Goal: Share content

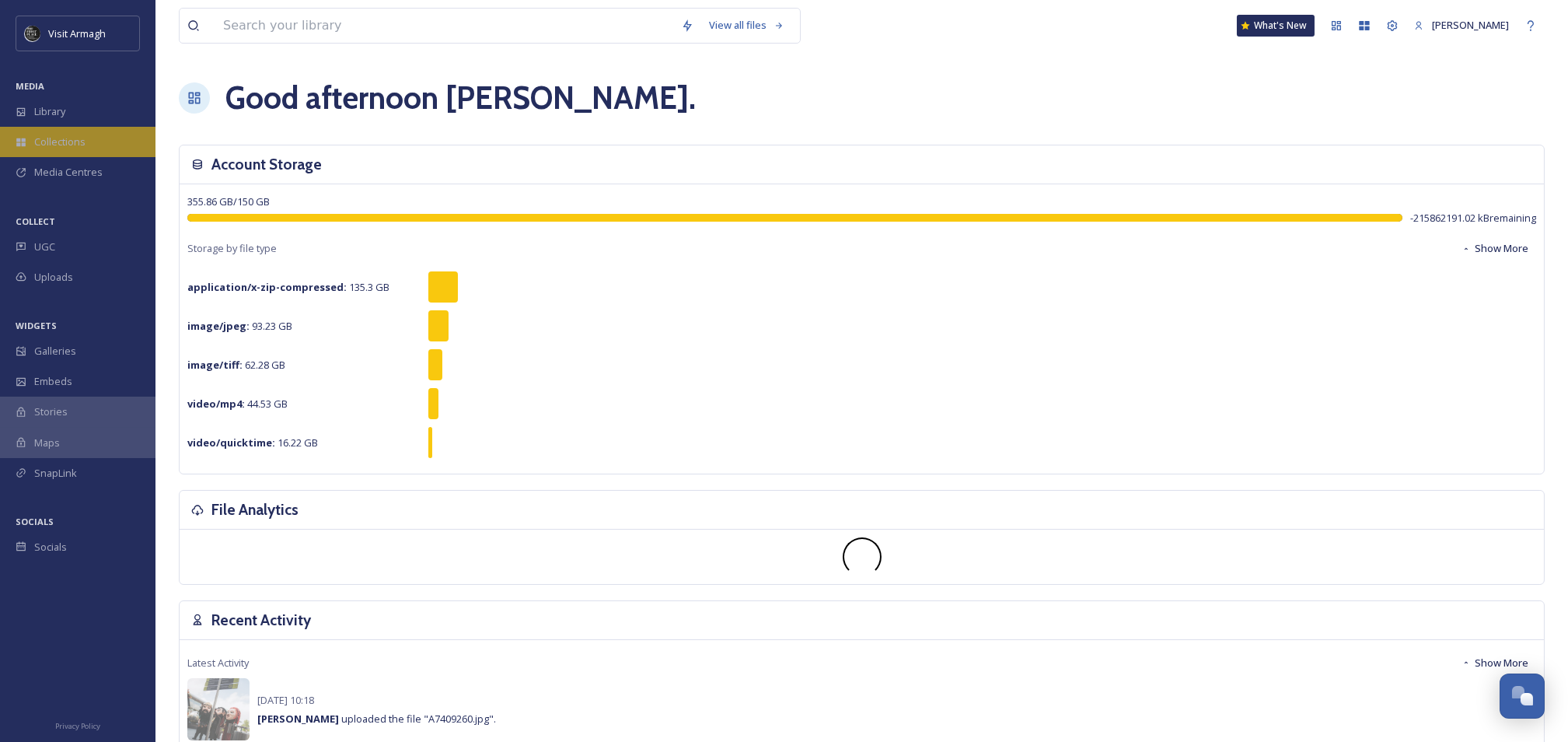
click at [65, 143] on span "Collections" at bounding box center [59, 142] width 52 height 15
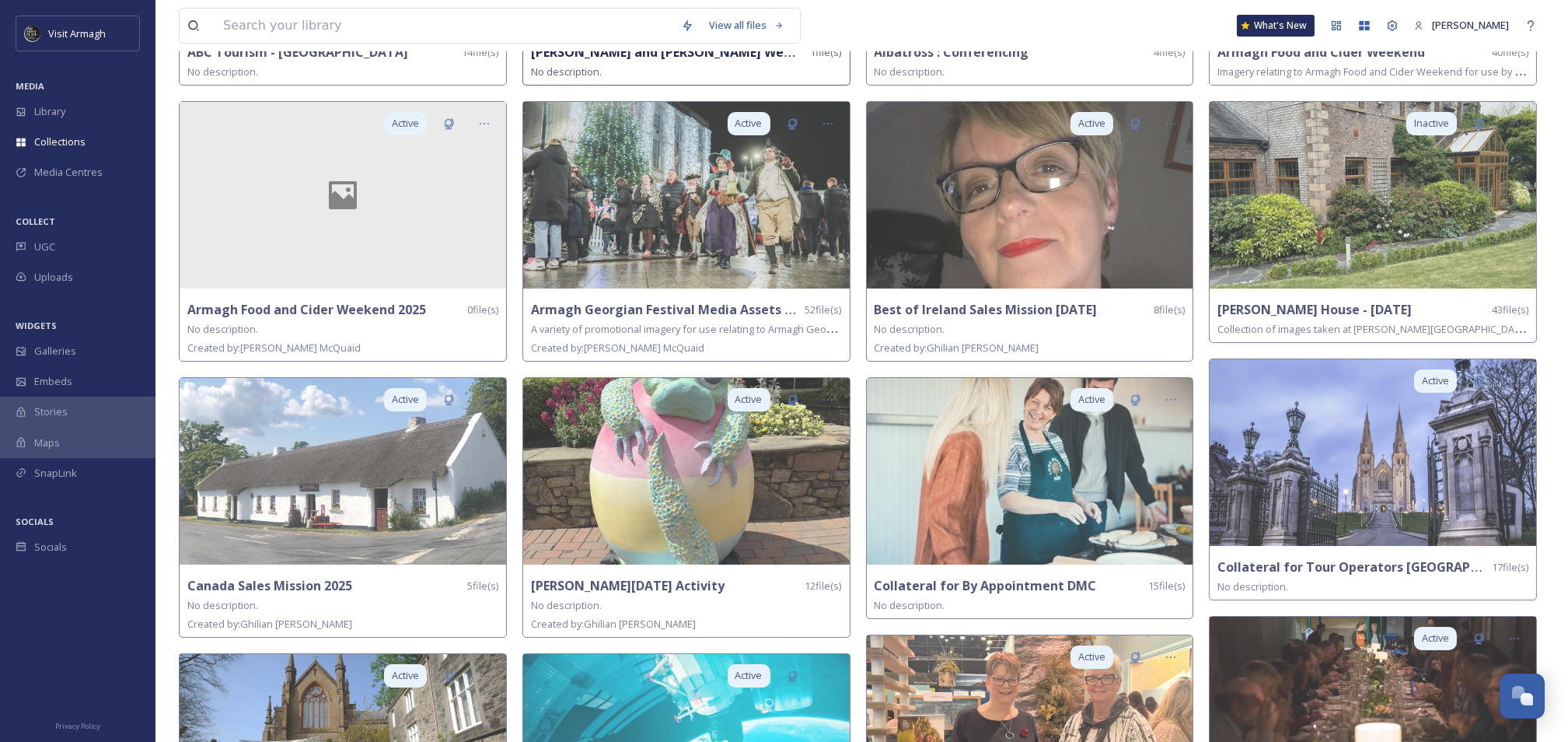
scroll to position [53, 0]
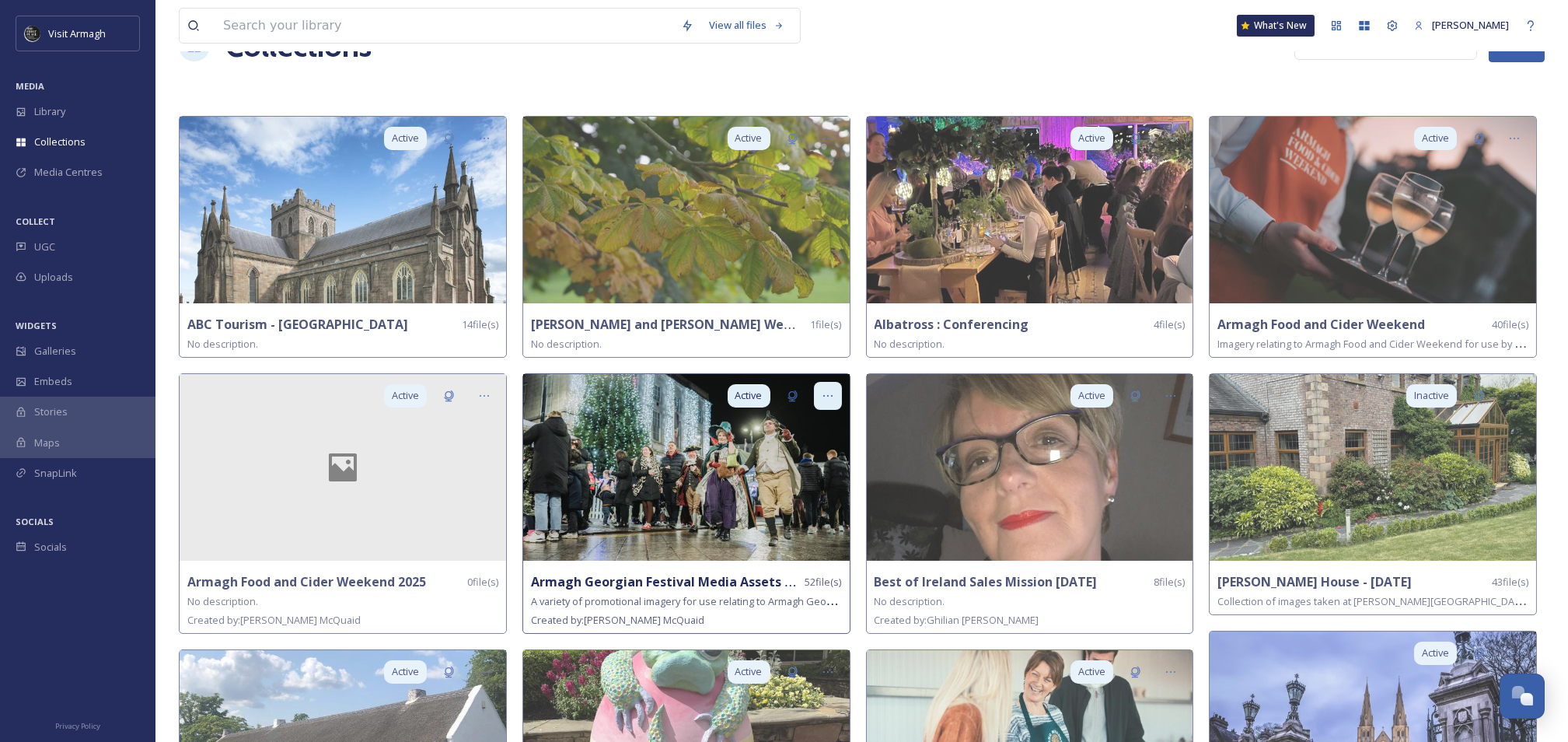
click at [822, 389] on icon at bounding box center [827, 395] width 12 height 12
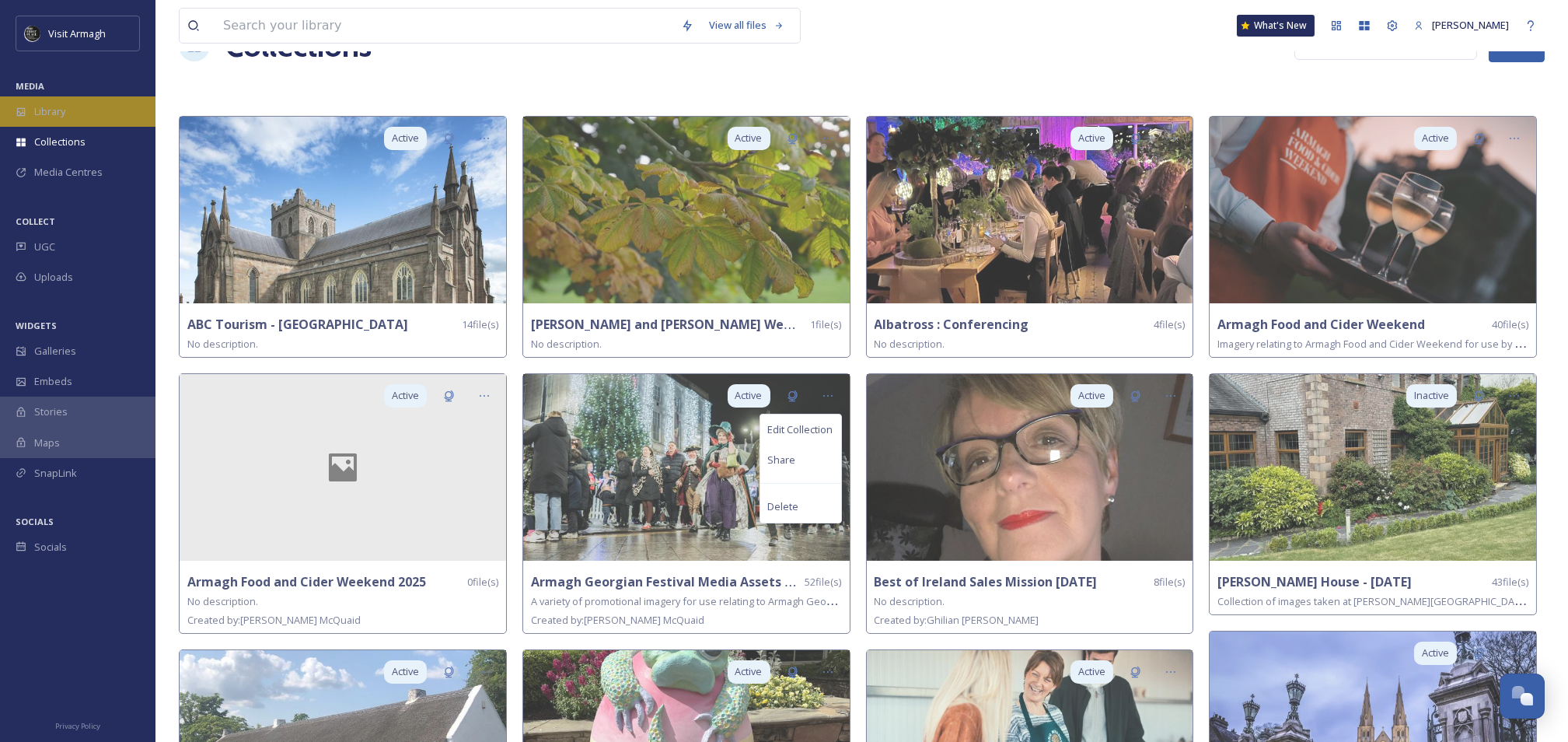
click at [73, 114] on div "Library" at bounding box center [78, 112] width 156 height 30
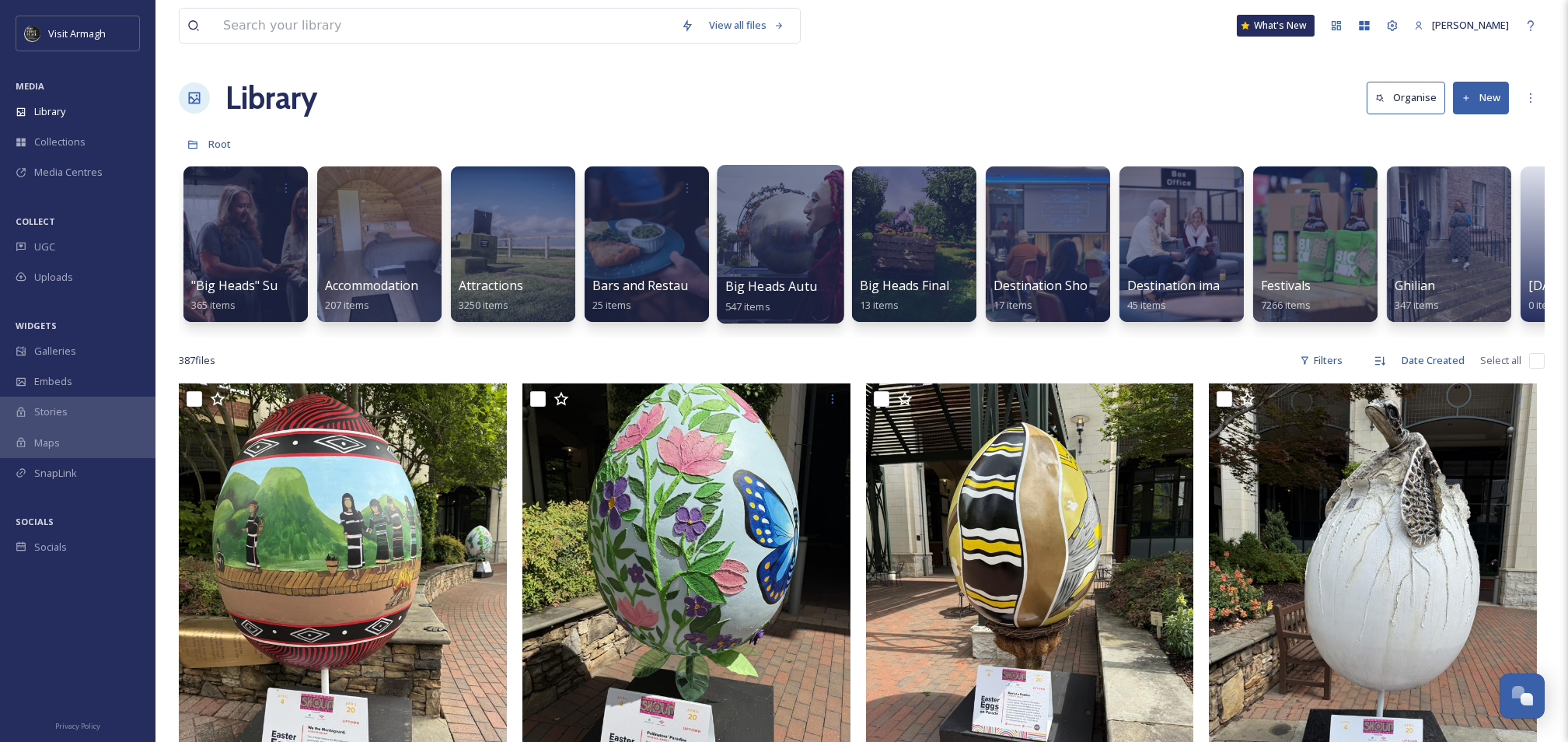
click at [779, 238] on div at bounding box center [779, 244] width 127 height 159
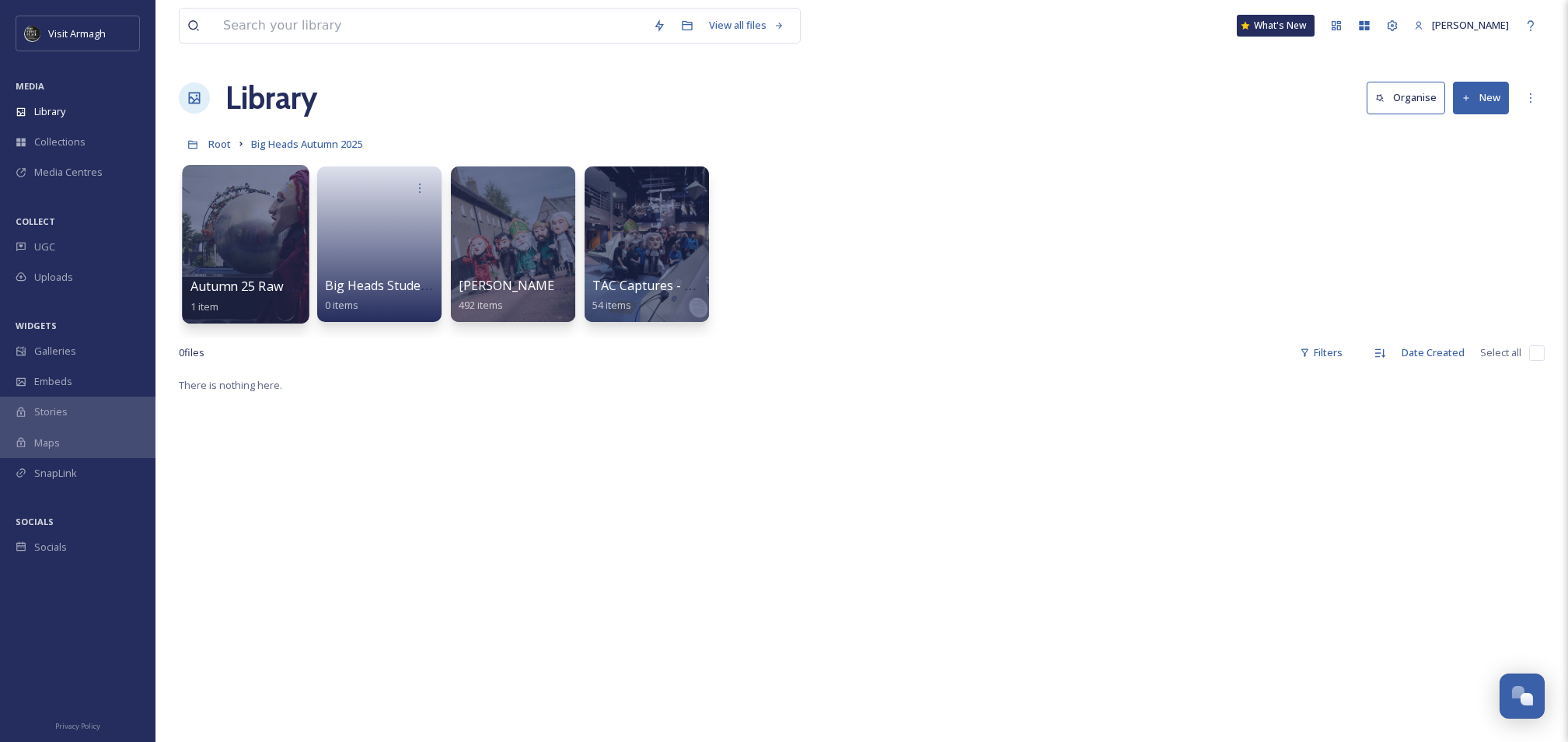
click at [258, 239] on div at bounding box center [245, 244] width 127 height 159
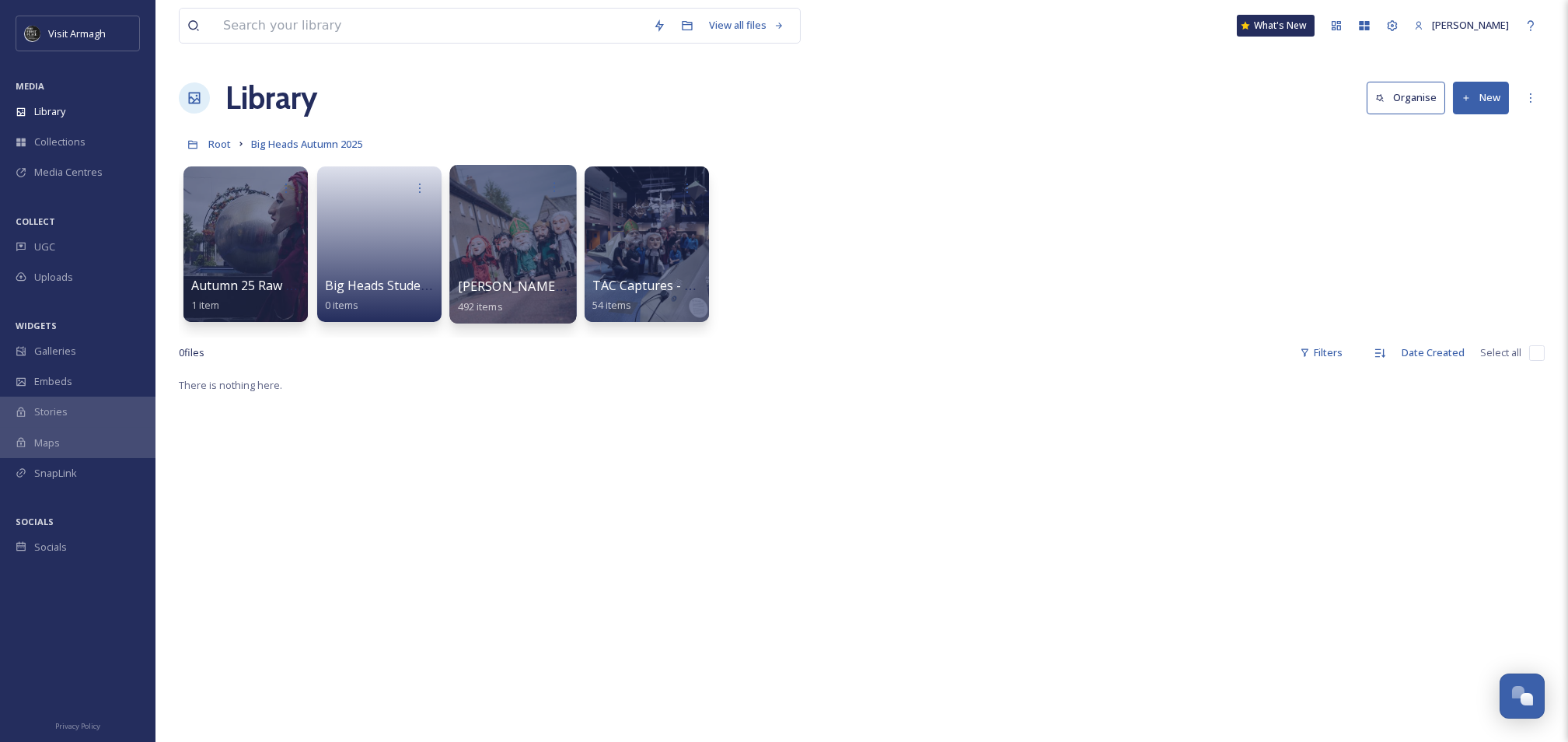
click at [504, 251] on div at bounding box center [512, 244] width 127 height 159
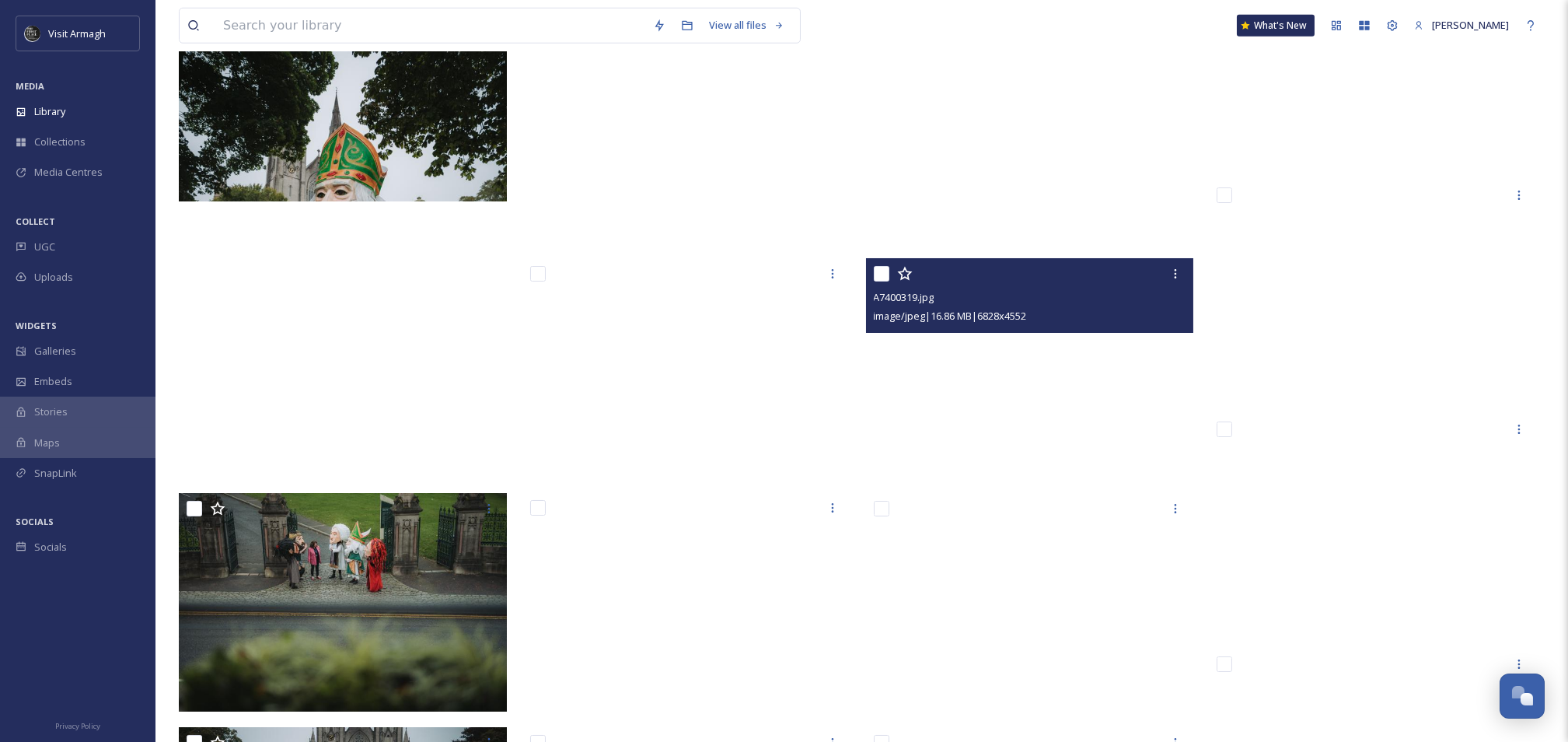
scroll to position [29445, 0]
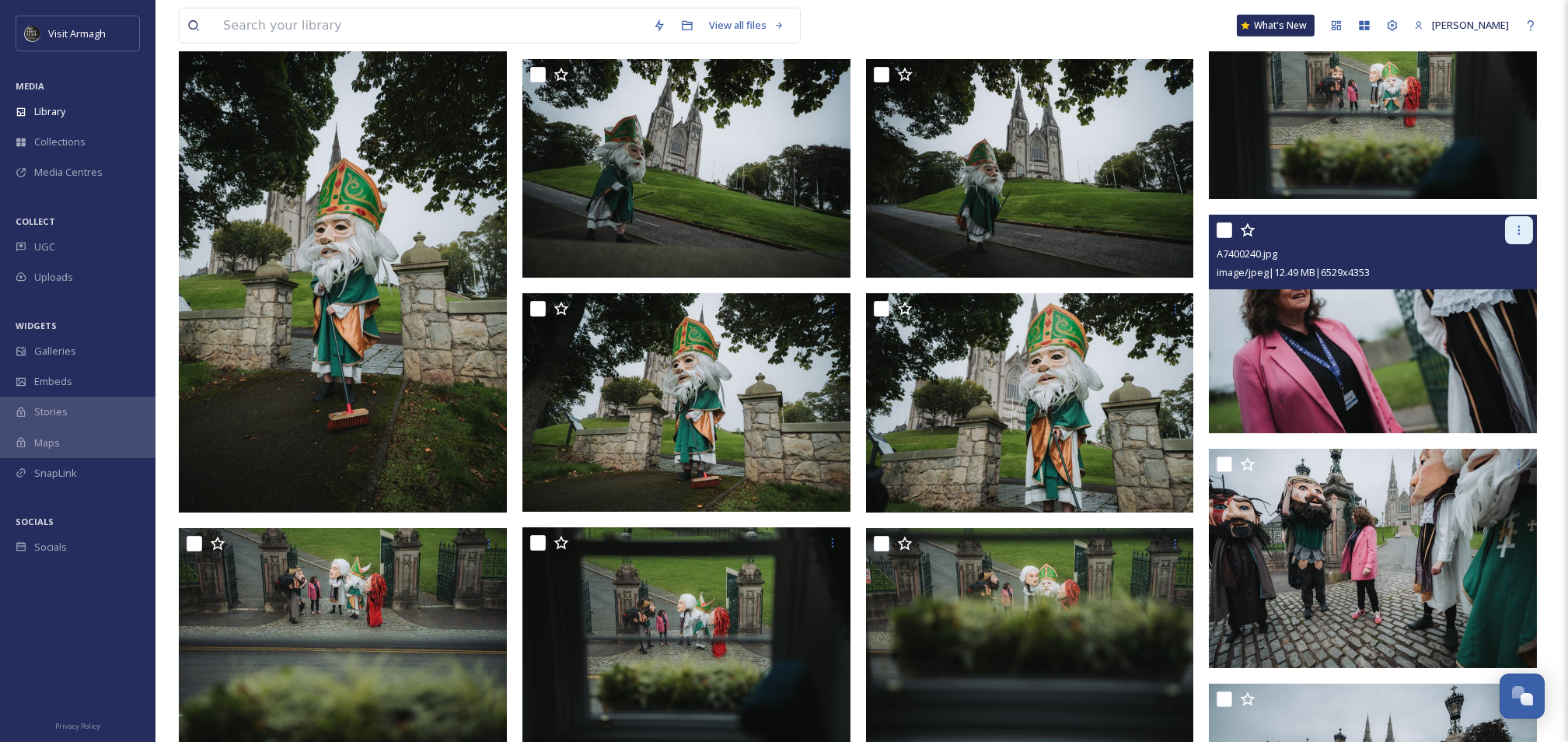
click at [1517, 234] on icon at bounding box center [1518, 230] width 12 height 12
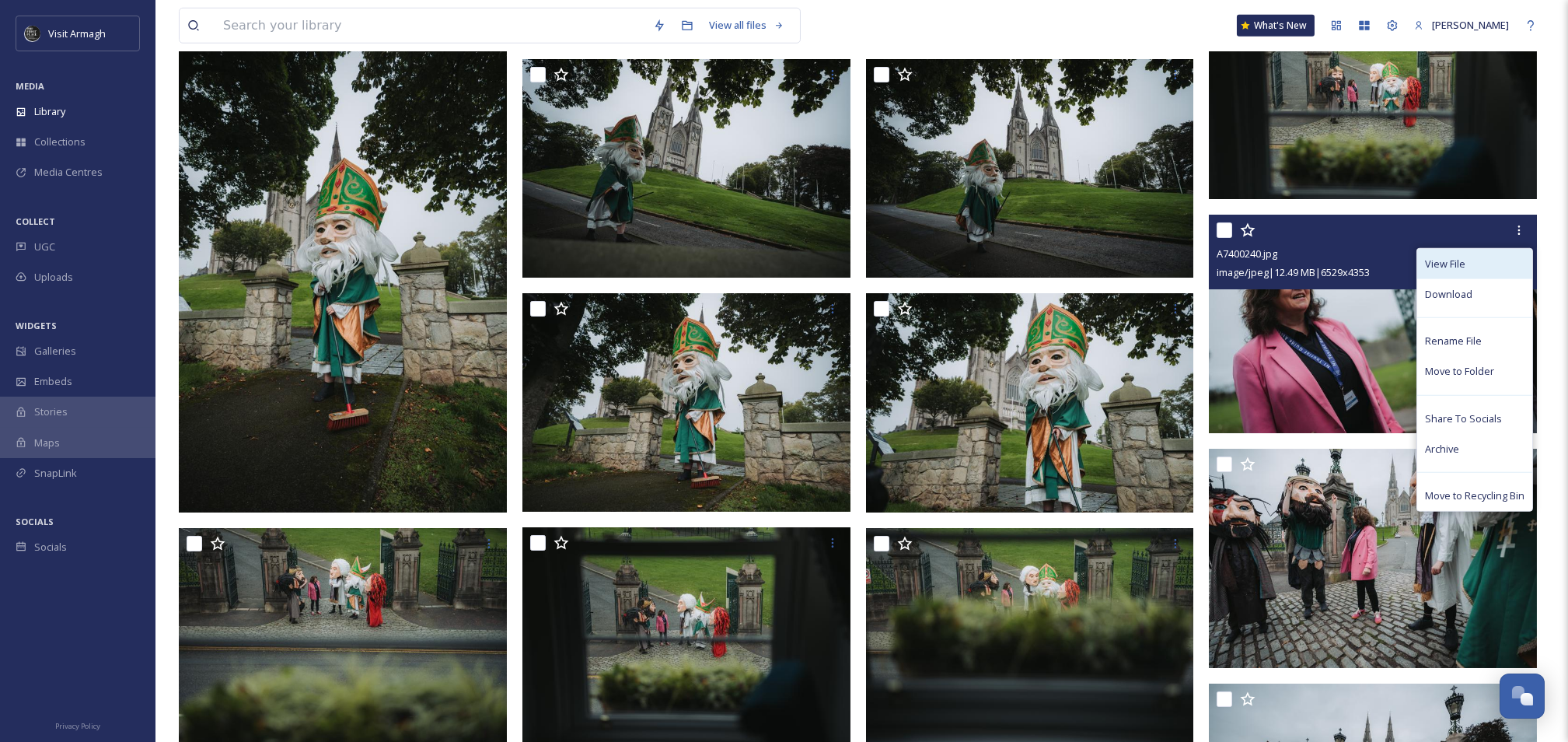
click at [1461, 265] on span "View File" at bounding box center [1445, 265] width 40 height 15
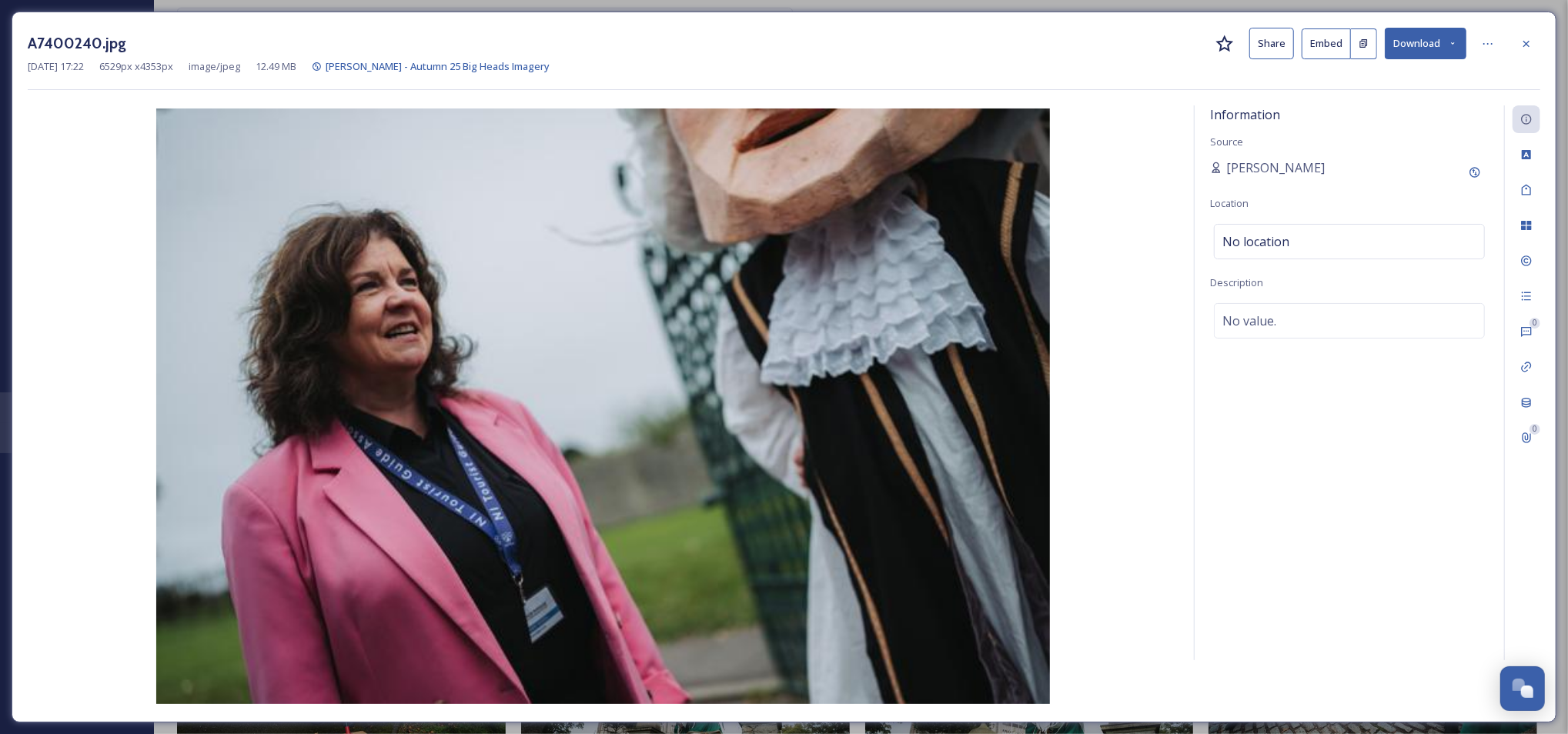
click at [1271, 49] on button "Share" at bounding box center [1271, 44] width 45 height 32
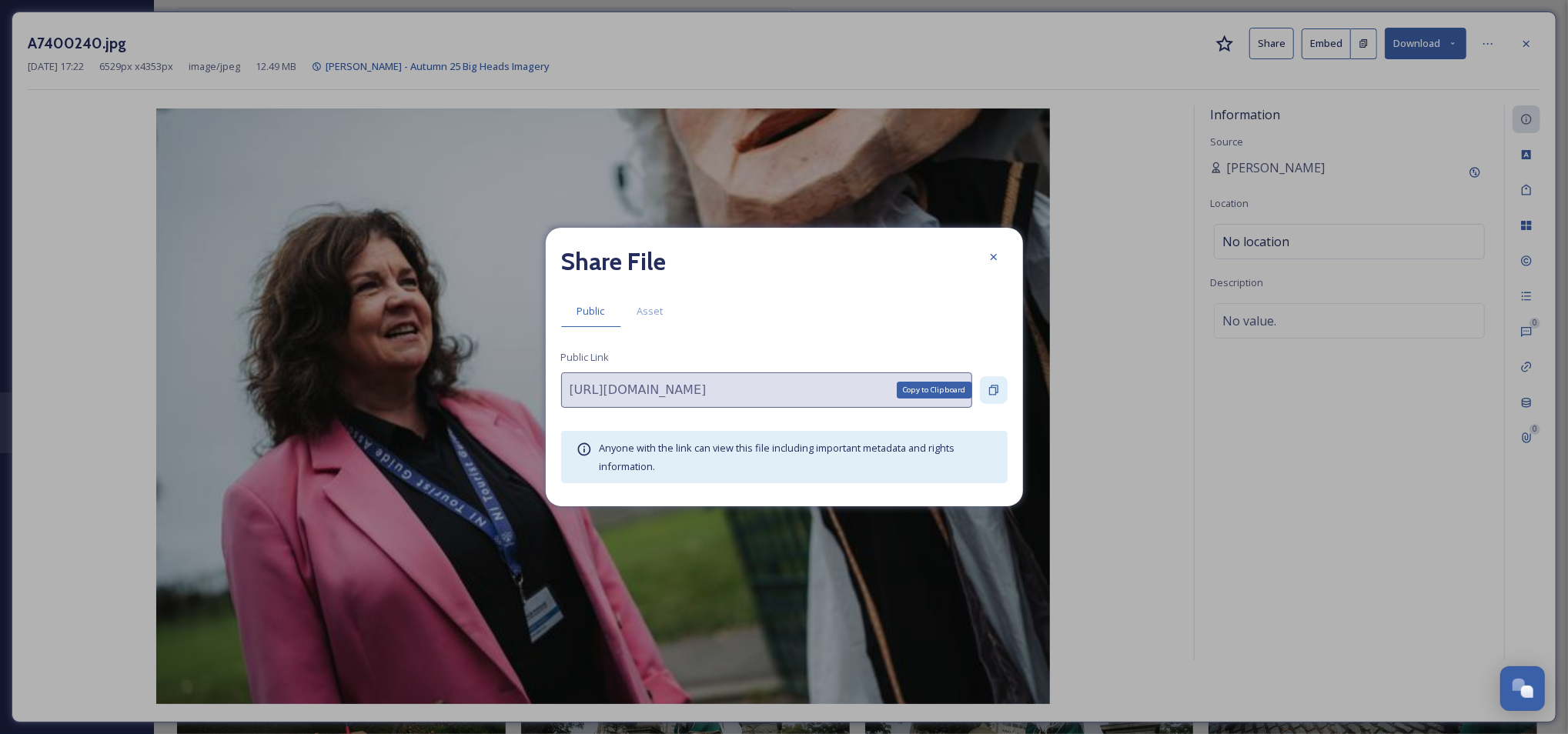
click at [993, 386] on icon at bounding box center [993, 390] width 12 height 12
click at [993, 264] on div at bounding box center [993, 257] width 28 height 28
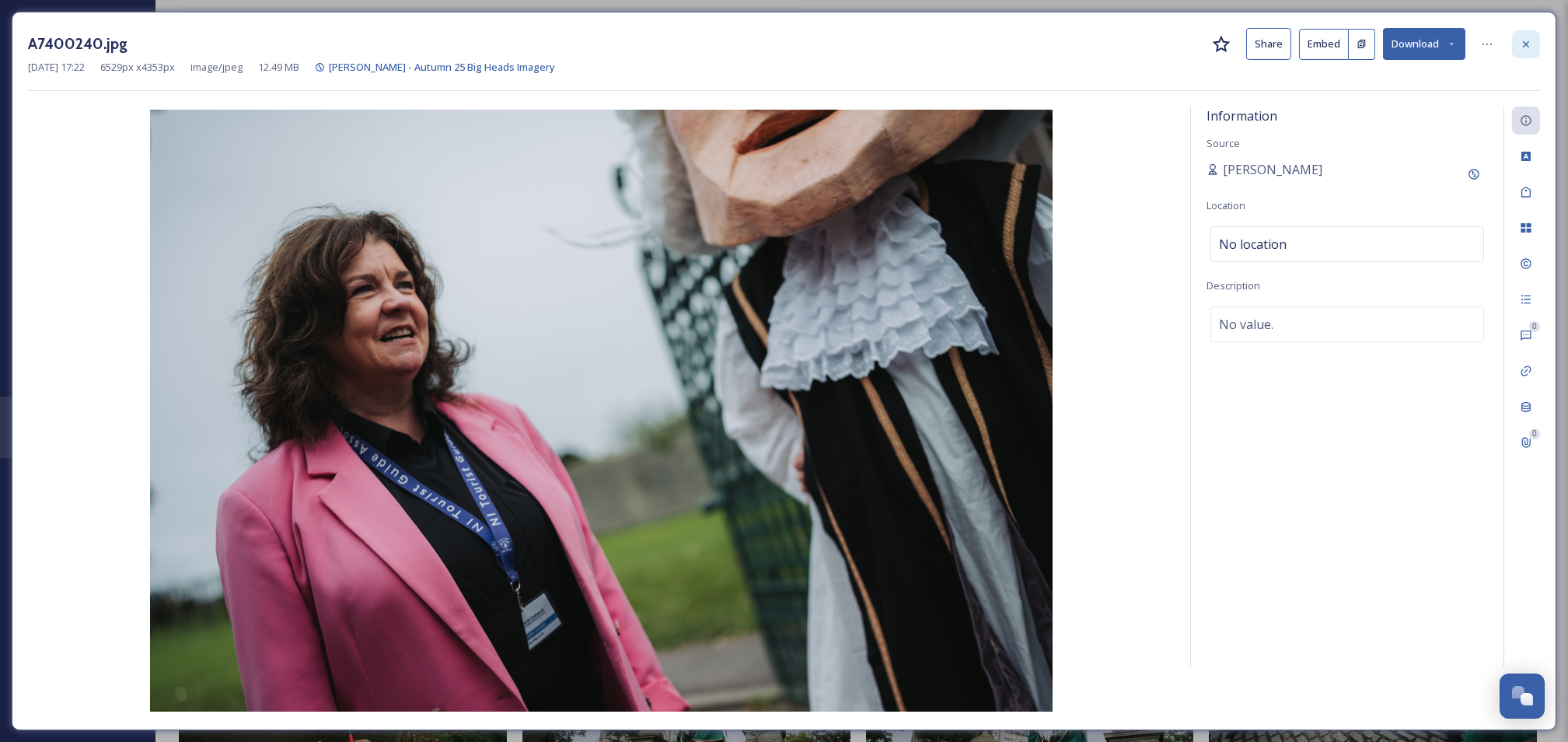
click at [1534, 52] on div at bounding box center [1526, 44] width 28 height 28
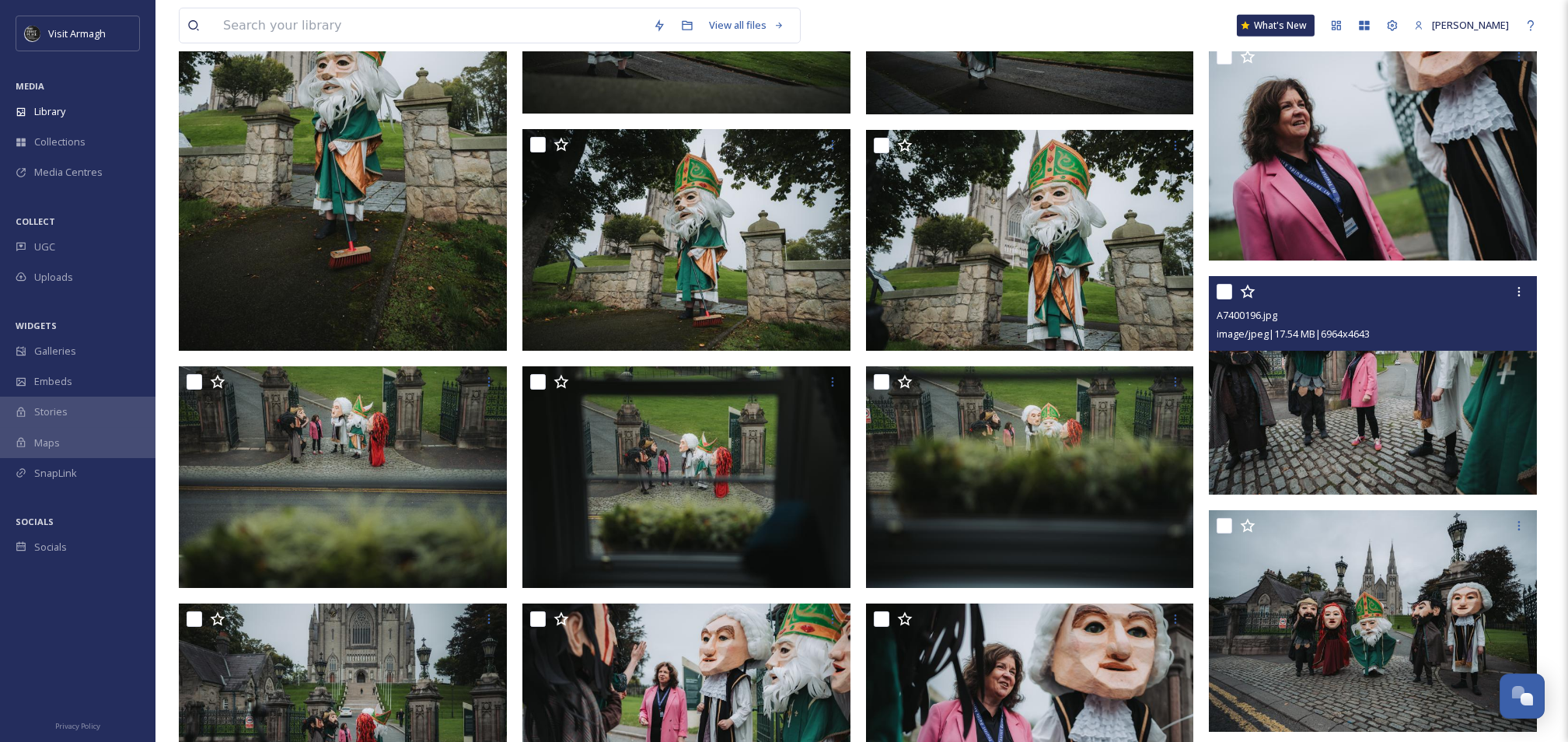
scroll to position [29964, 0]
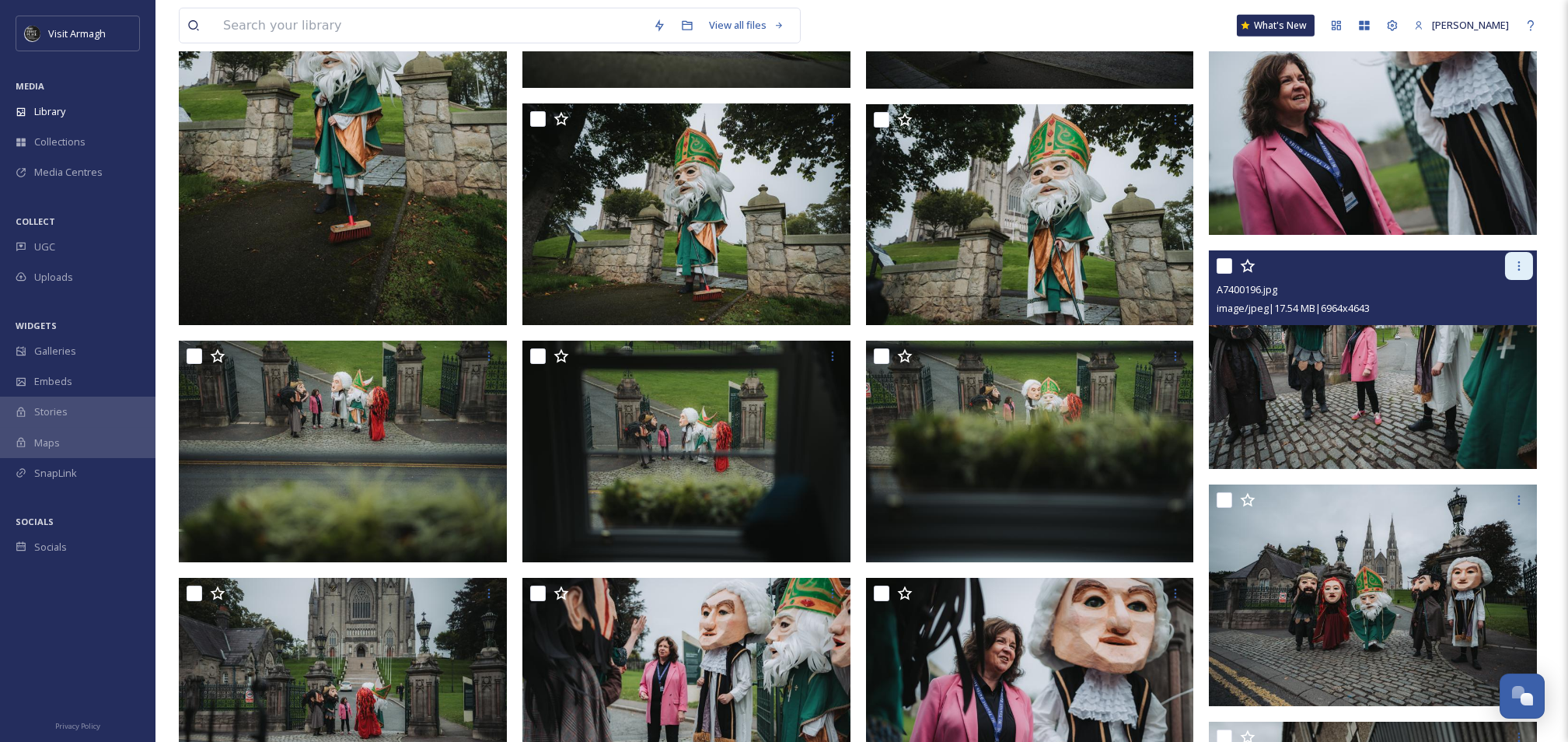
click at [1517, 265] on icon at bounding box center [1518, 265] width 12 height 12
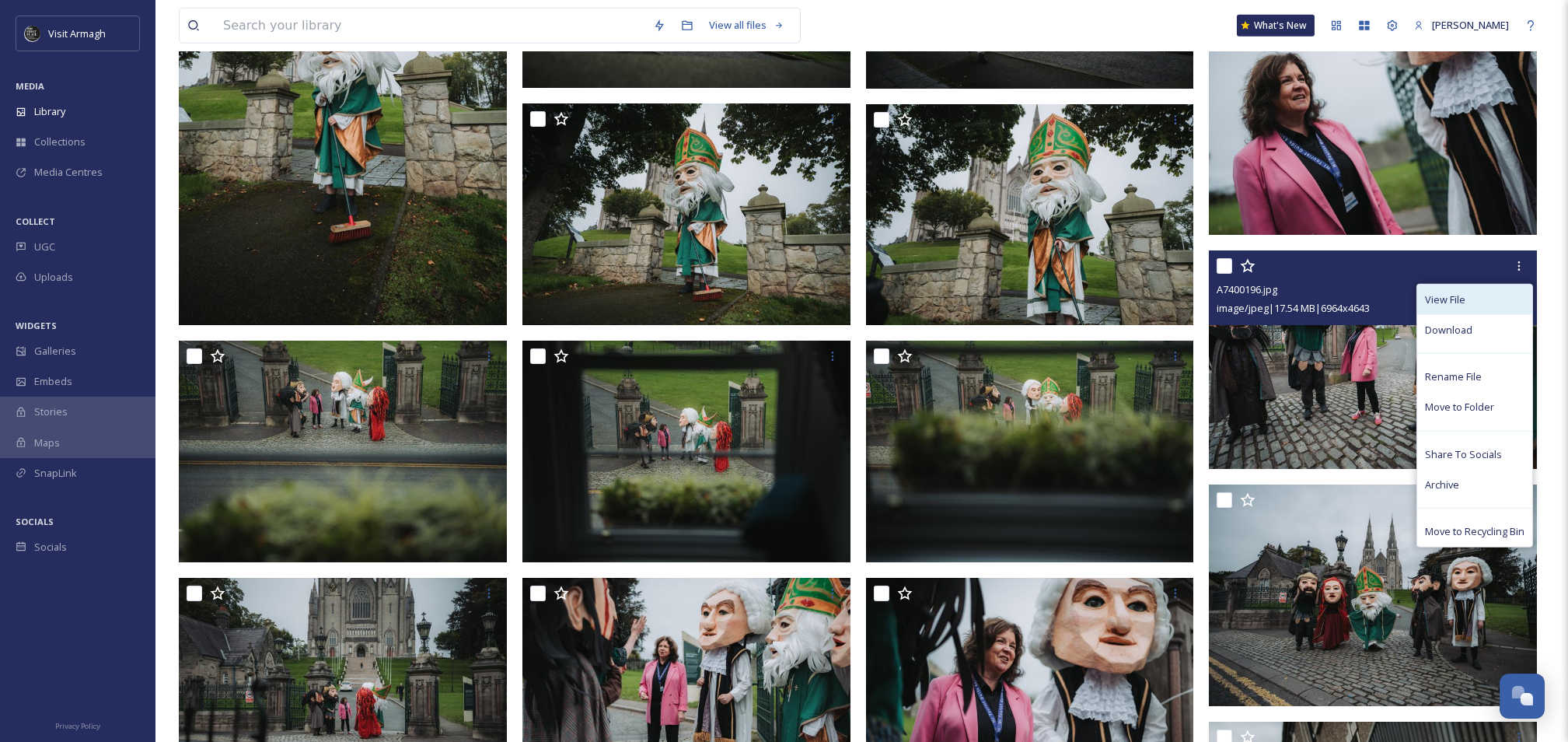
click at [1445, 299] on span "View File" at bounding box center [1445, 300] width 40 height 15
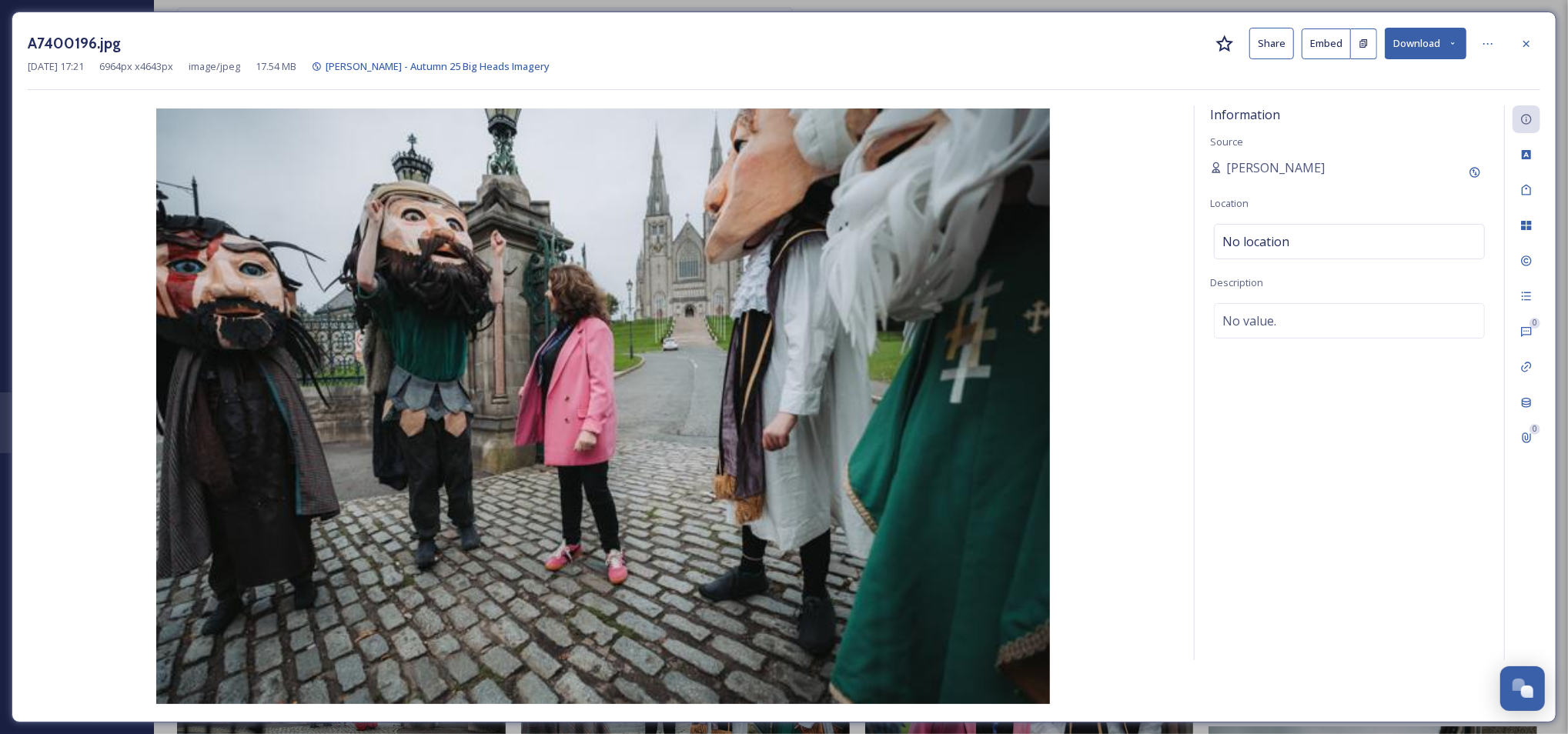
click at [1268, 45] on button "Share" at bounding box center [1271, 44] width 45 height 32
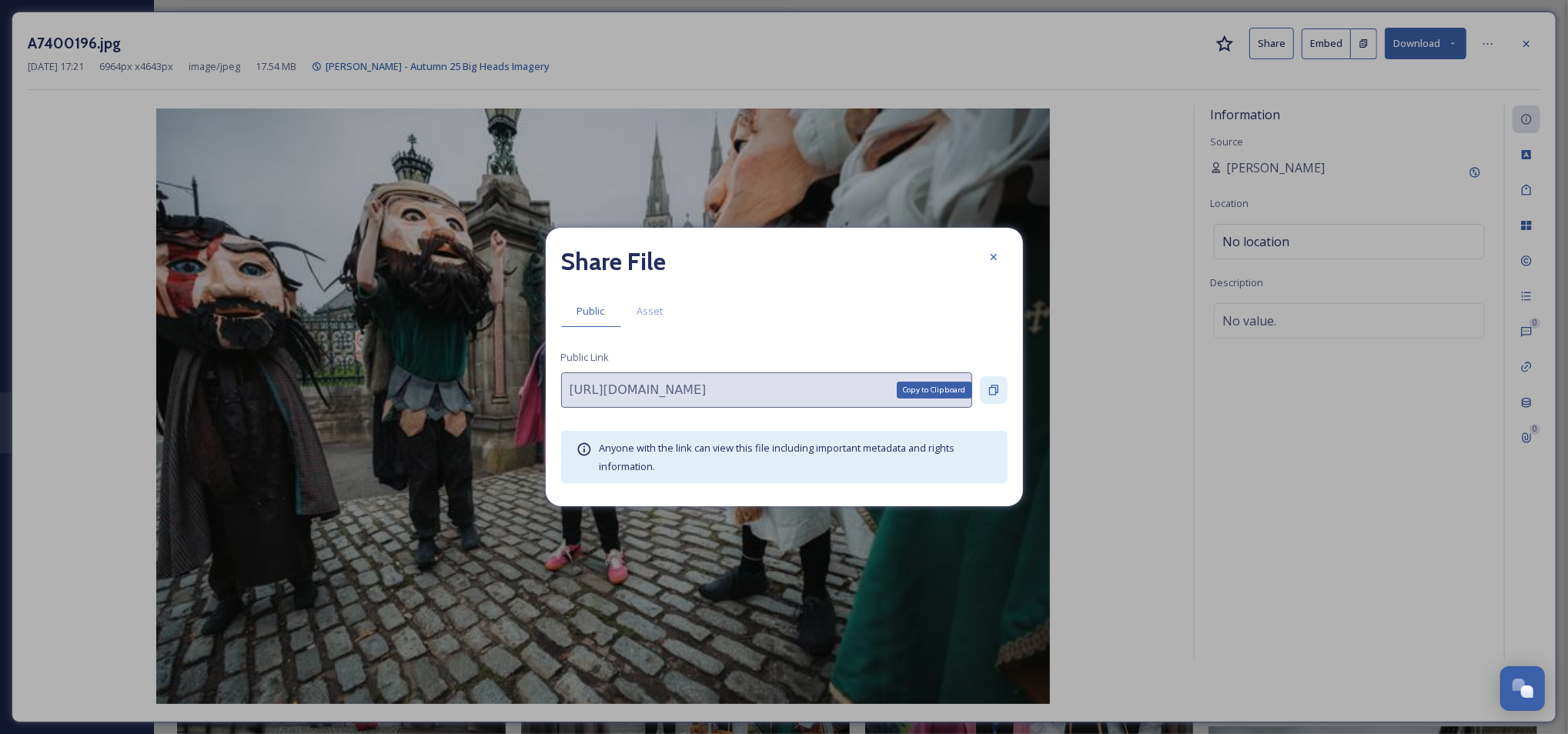
click at [992, 392] on icon at bounding box center [993, 390] width 12 height 12
click at [993, 248] on div at bounding box center [993, 257] width 28 height 28
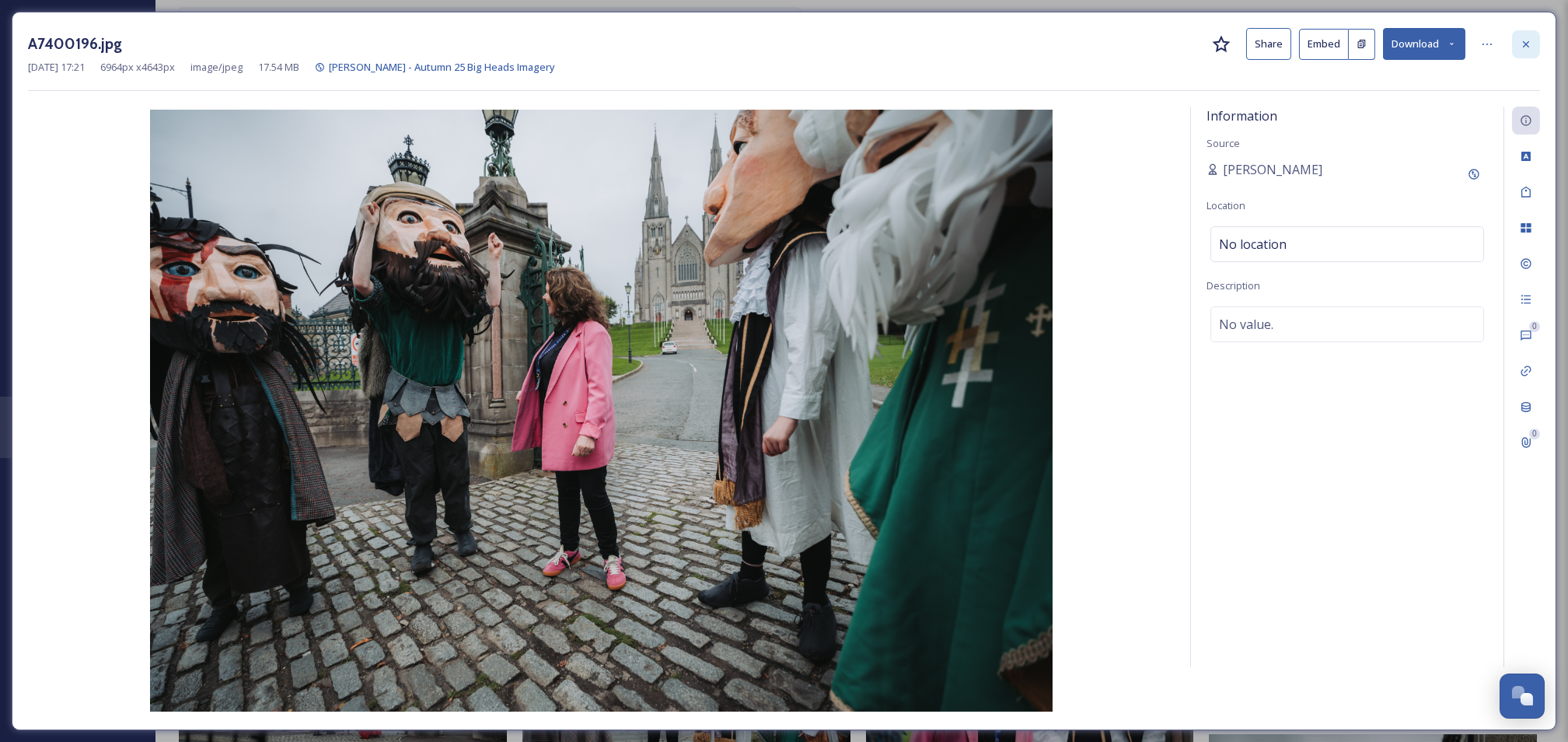
click at [1526, 39] on icon at bounding box center [1526, 44] width 12 height 12
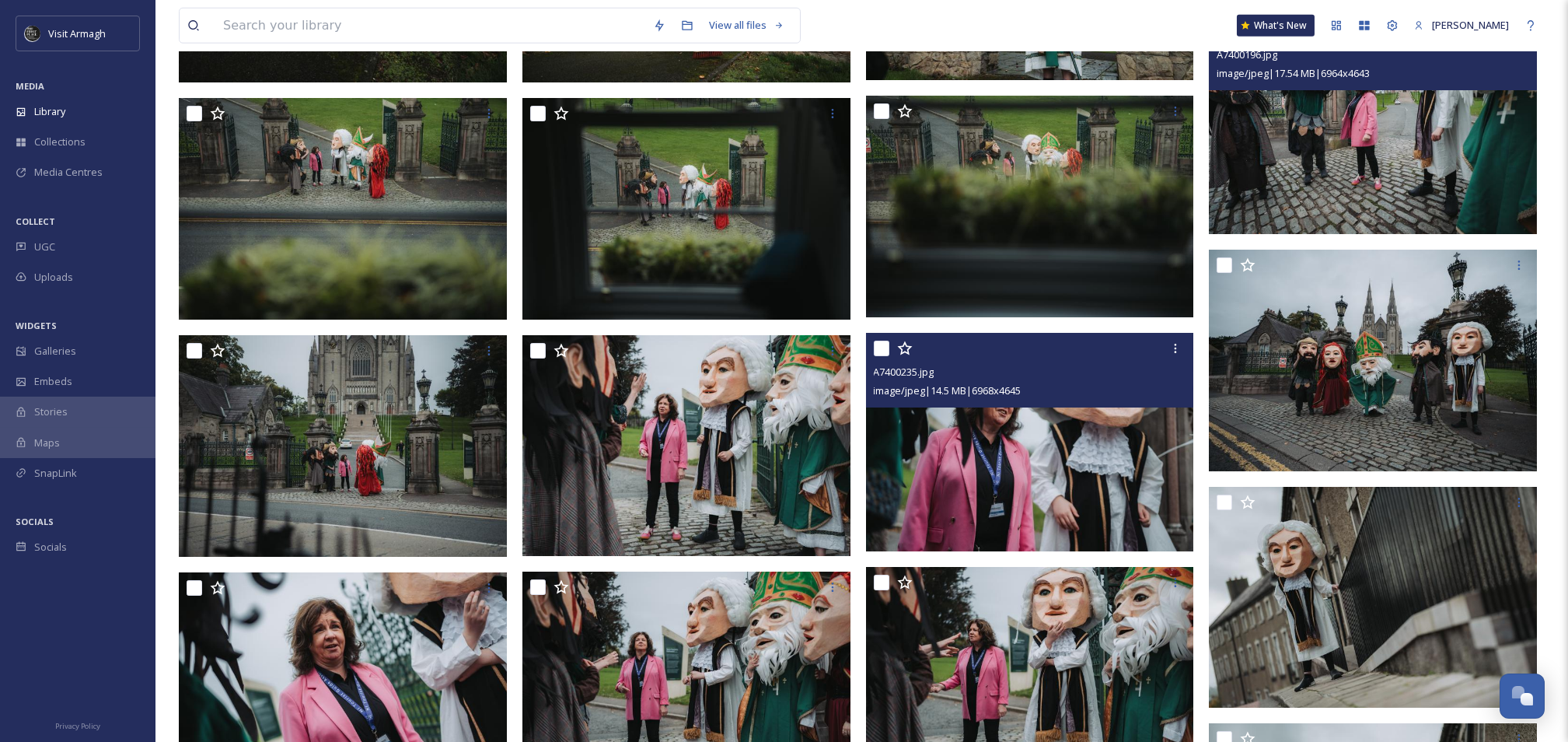
scroll to position [30276, 0]
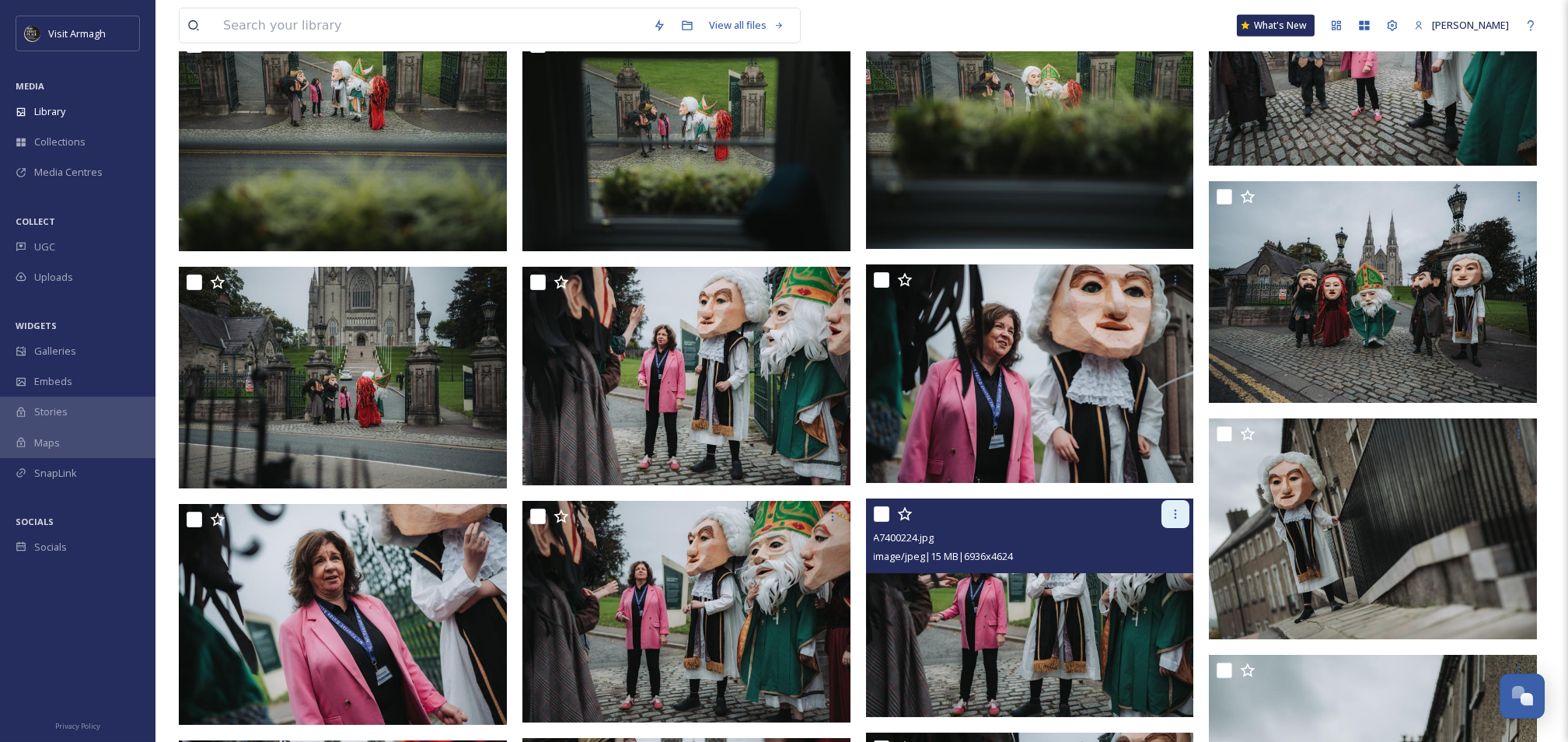
click at [1176, 521] on div at bounding box center [1175, 514] width 28 height 28
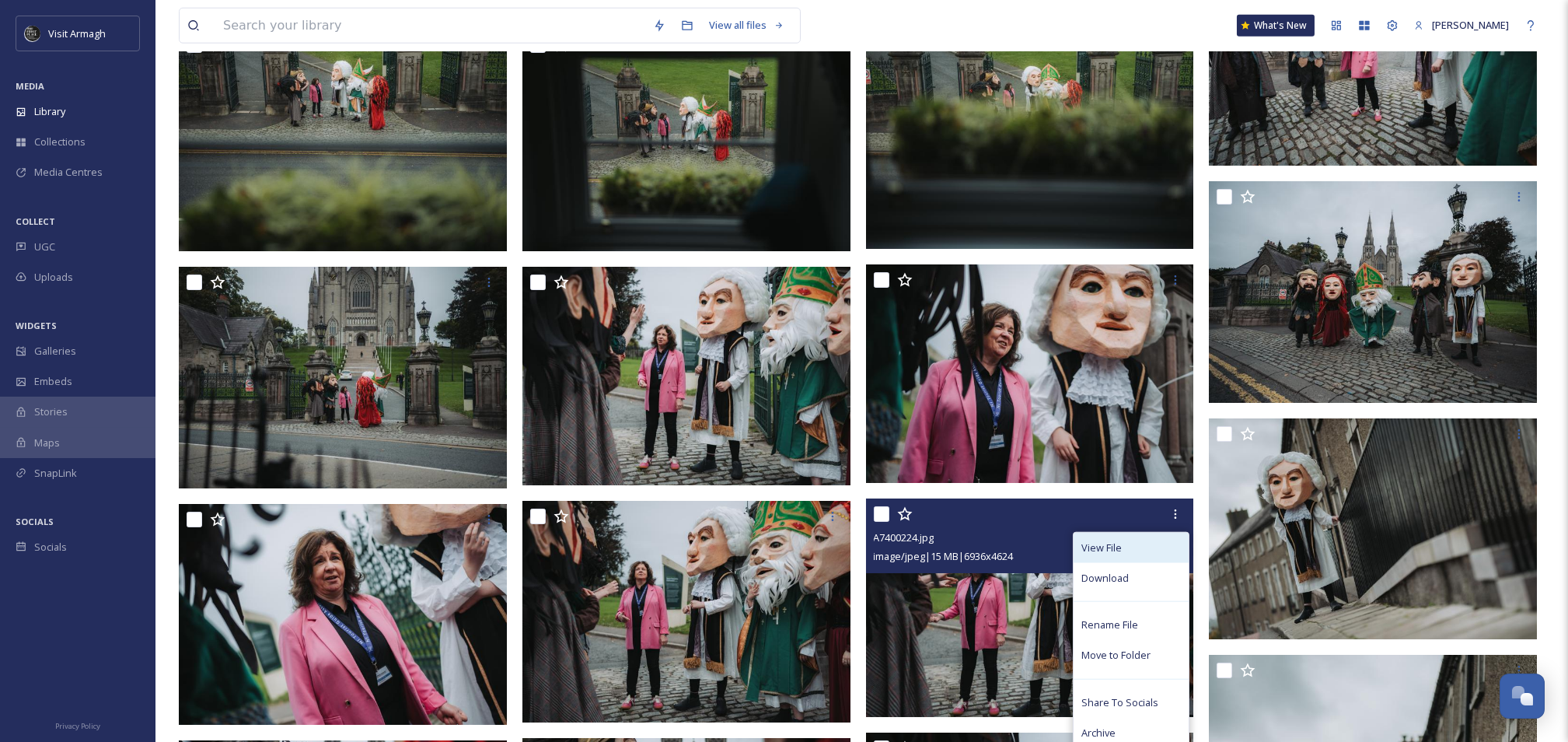
click at [1138, 553] on div "View File" at bounding box center [1131, 548] width 115 height 30
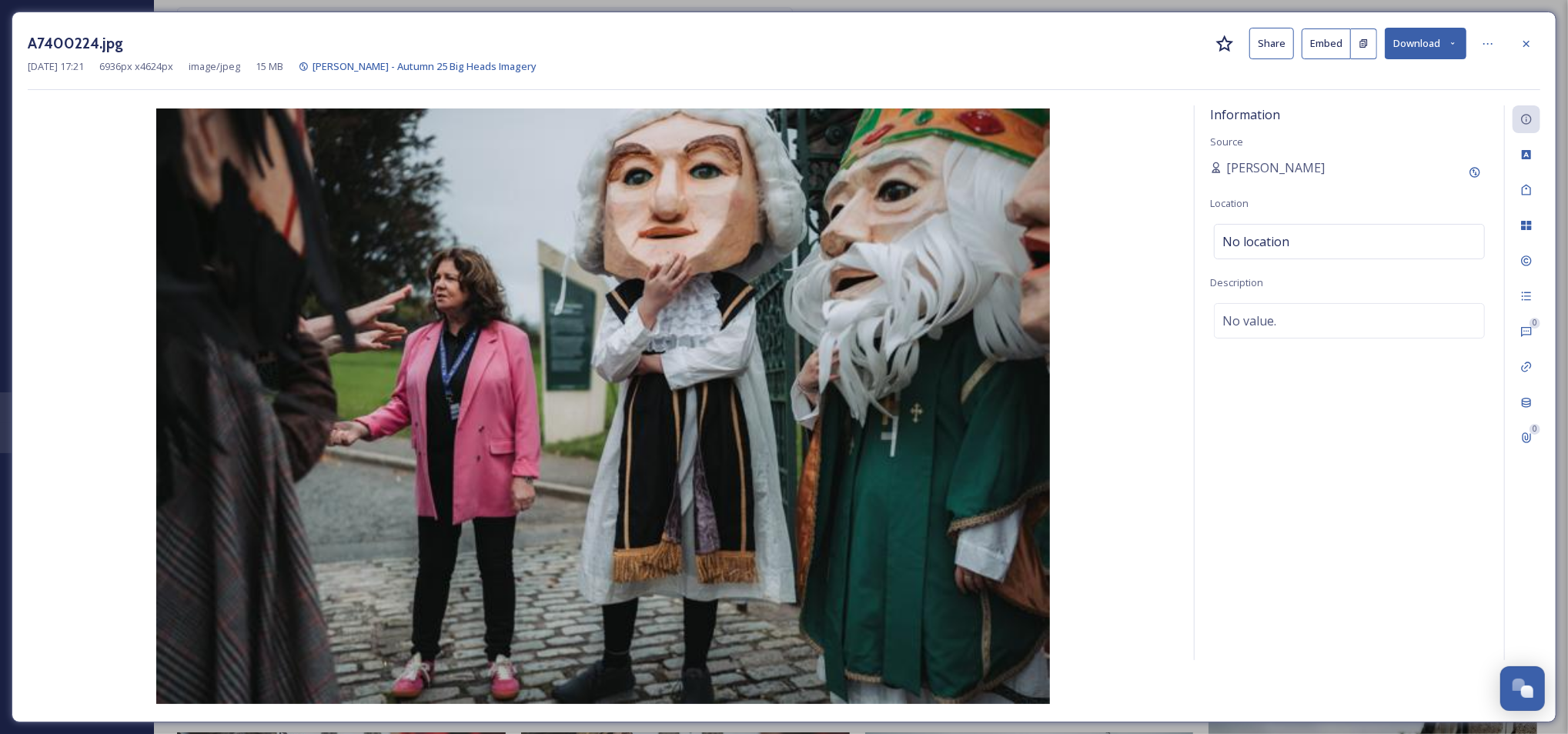
click at [1264, 41] on button "Share" at bounding box center [1271, 44] width 45 height 32
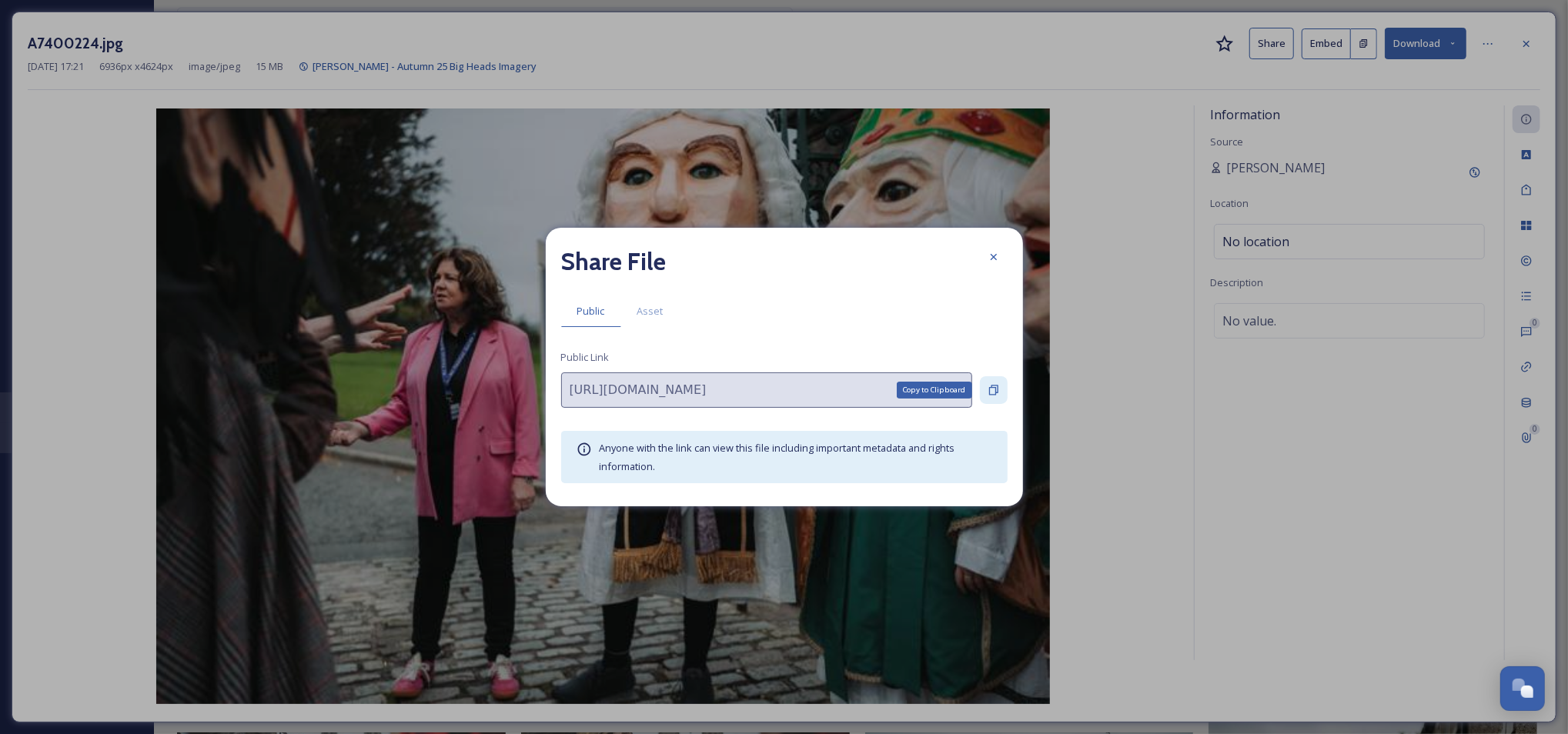
click at [992, 393] on icon at bounding box center [993, 390] width 12 height 12
click at [991, 262] on icon at bounding box center [993, 256] width 12 height 12
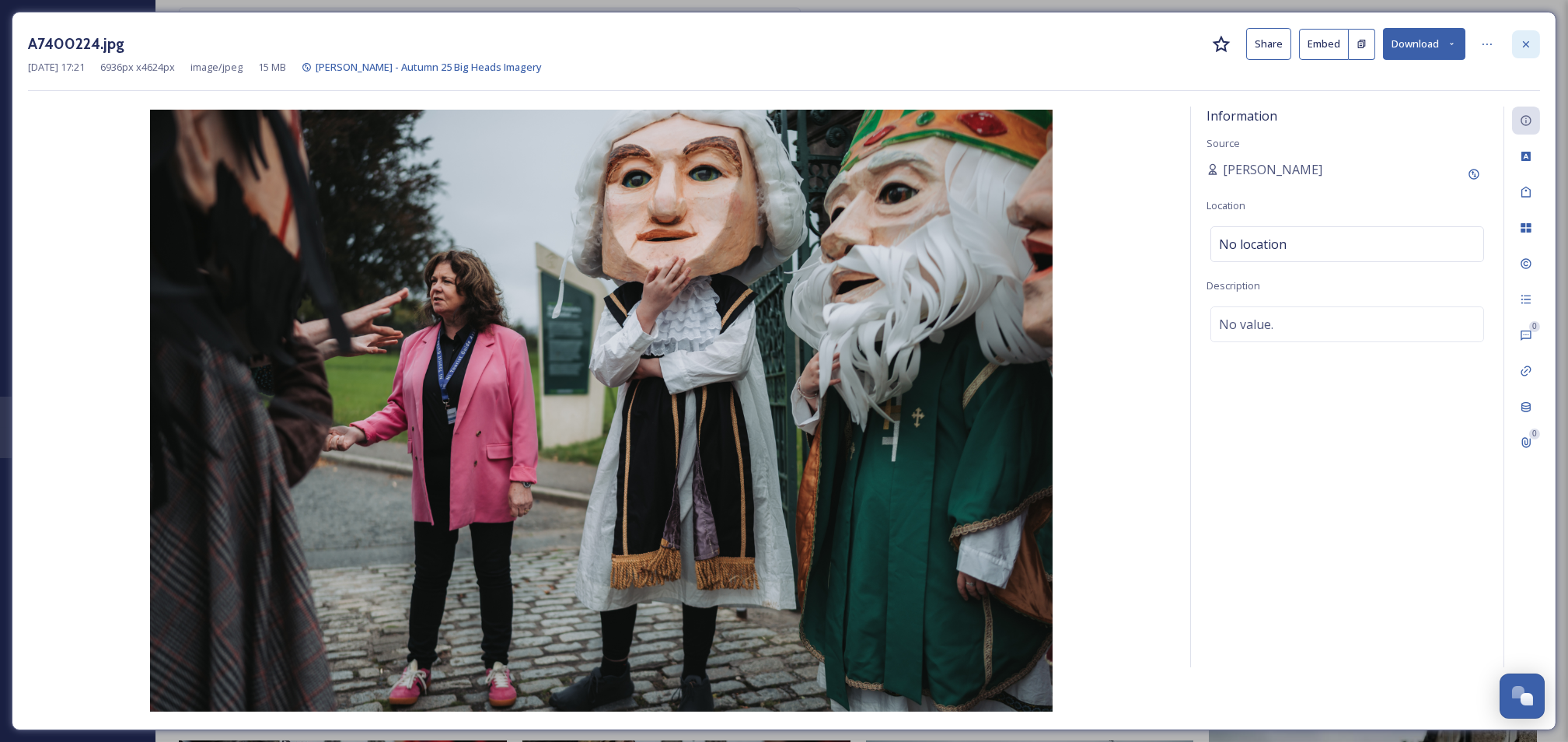
click at [1527, 32] on div at bounding box center [1526, 44] width 28 height 28
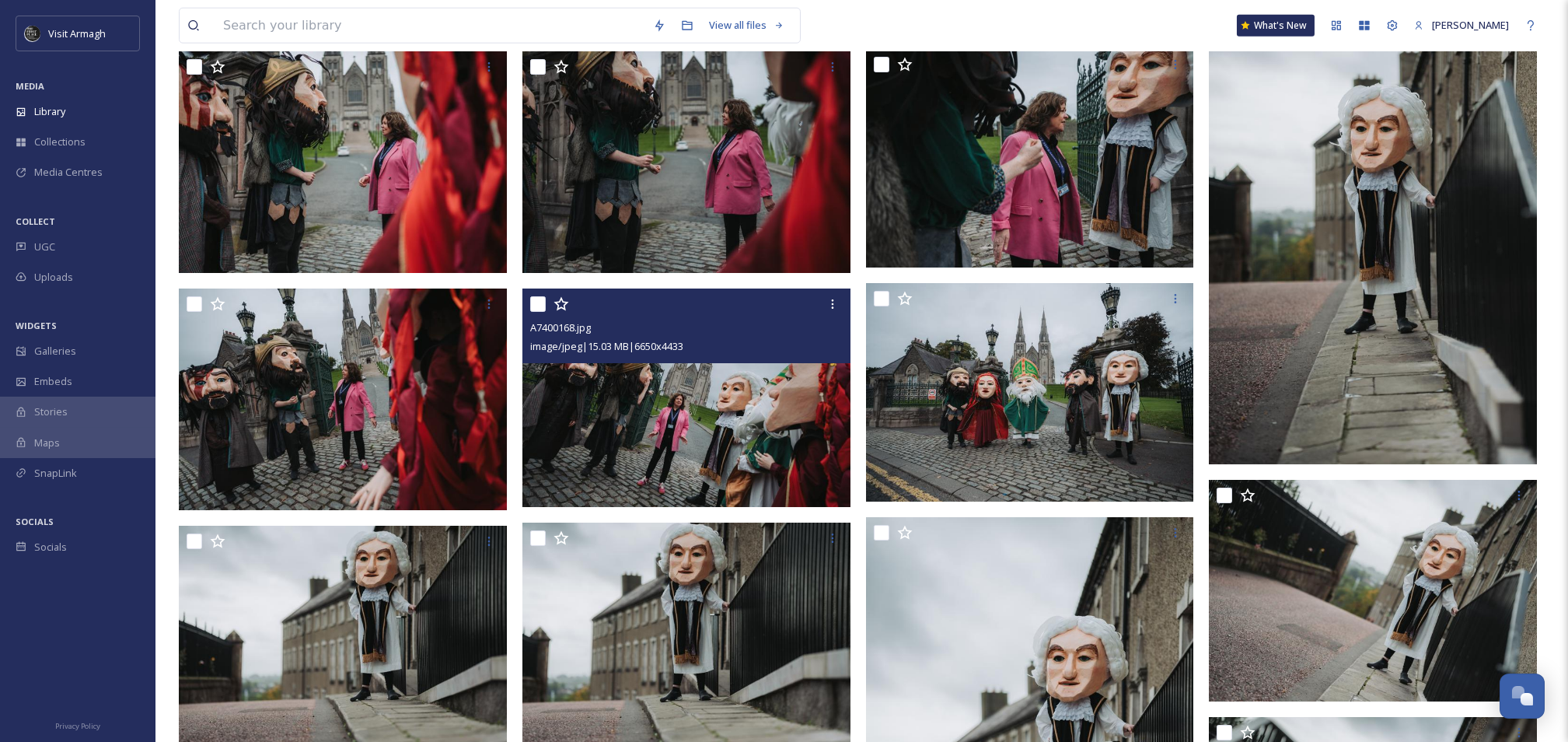
scroll to position [31001, 0]
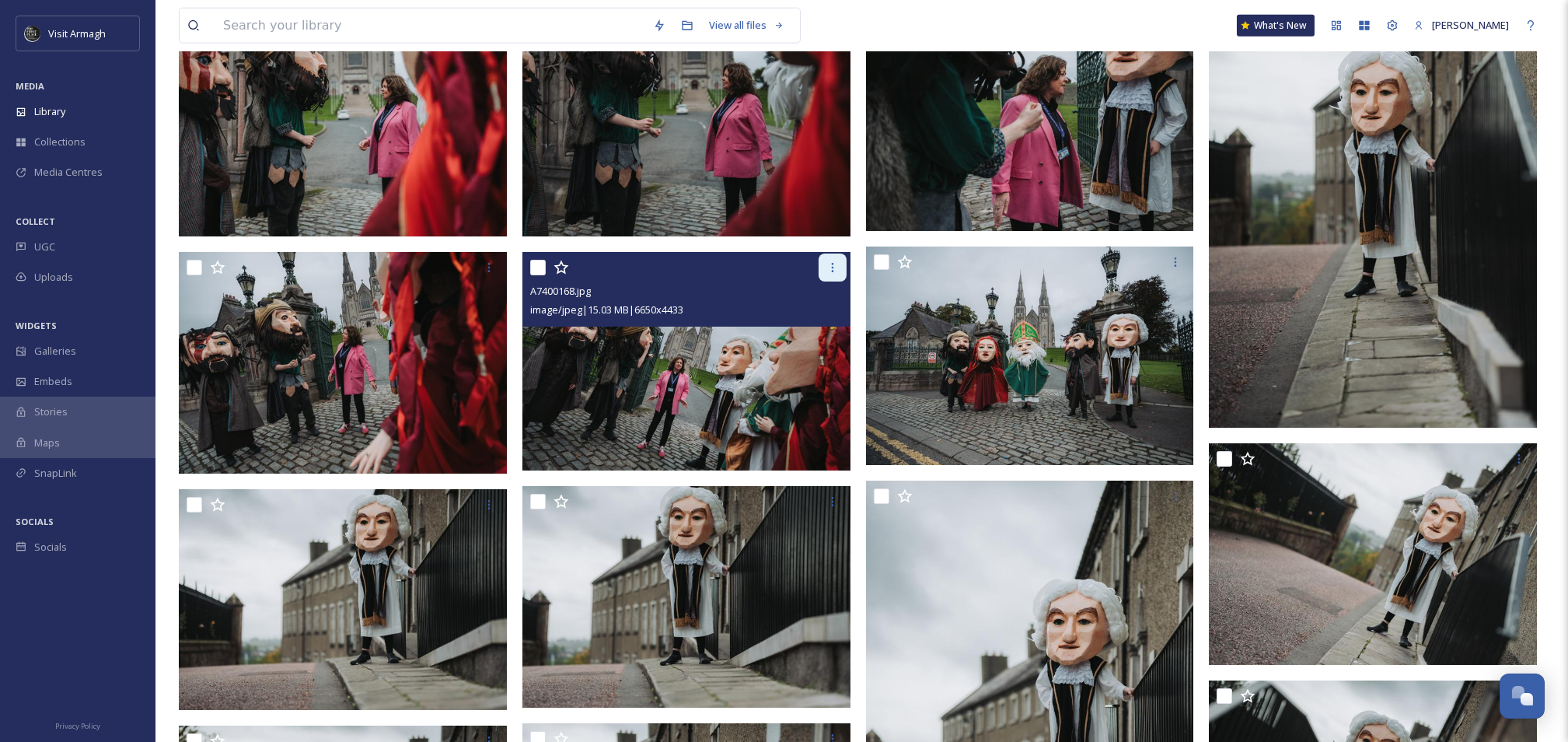
click at [827, 269] on icon at bounding box center [832, 267] width 12 height 12
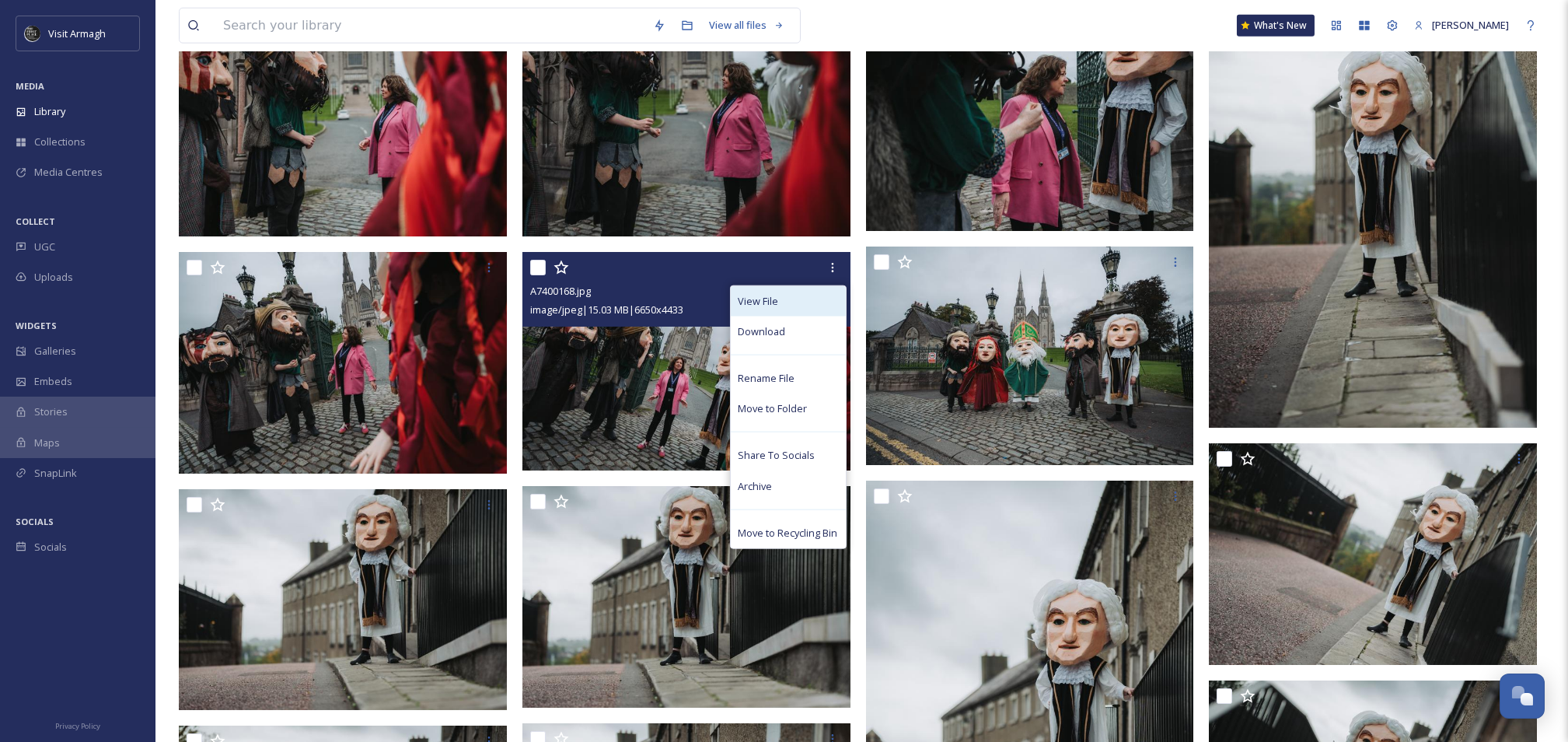
click at [779, 295] on div "View File" at bounding box center [788, 301] width 115 height 30
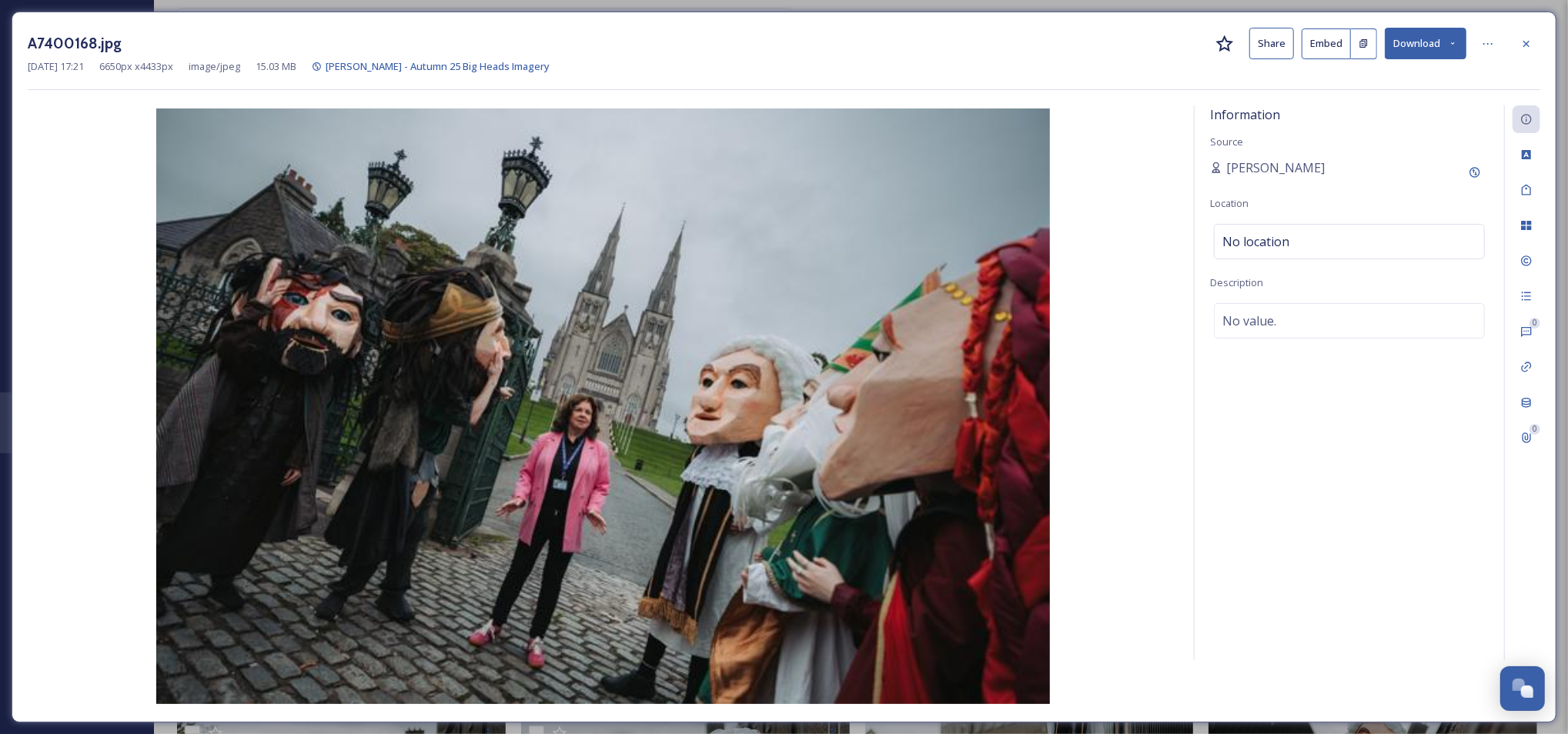
click at [1268, 38] on button "Share" at bounding box center [1271, 44] width 45 height 32
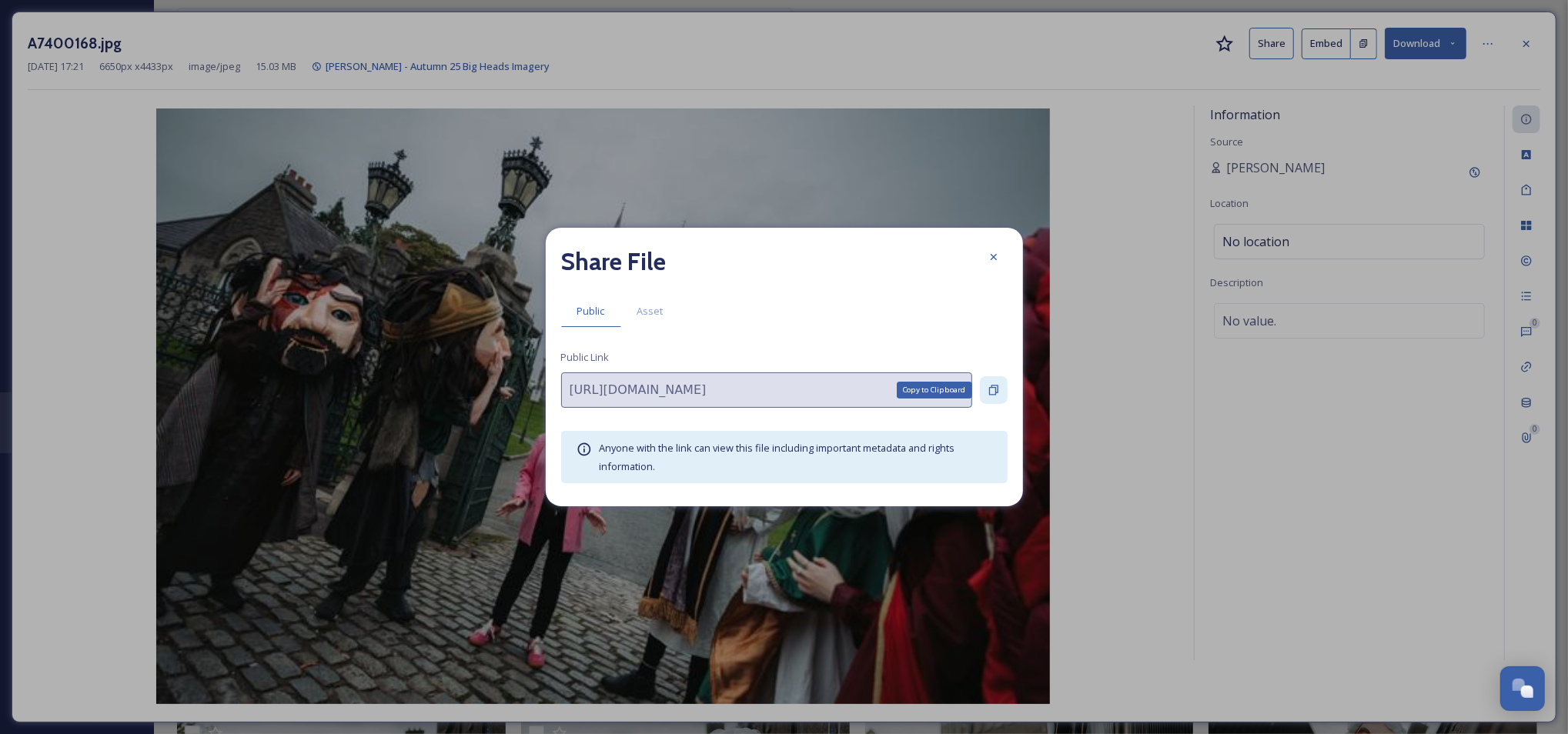
click at [993, 384] on icon at bounding box center [993, 390] width 12 height 12
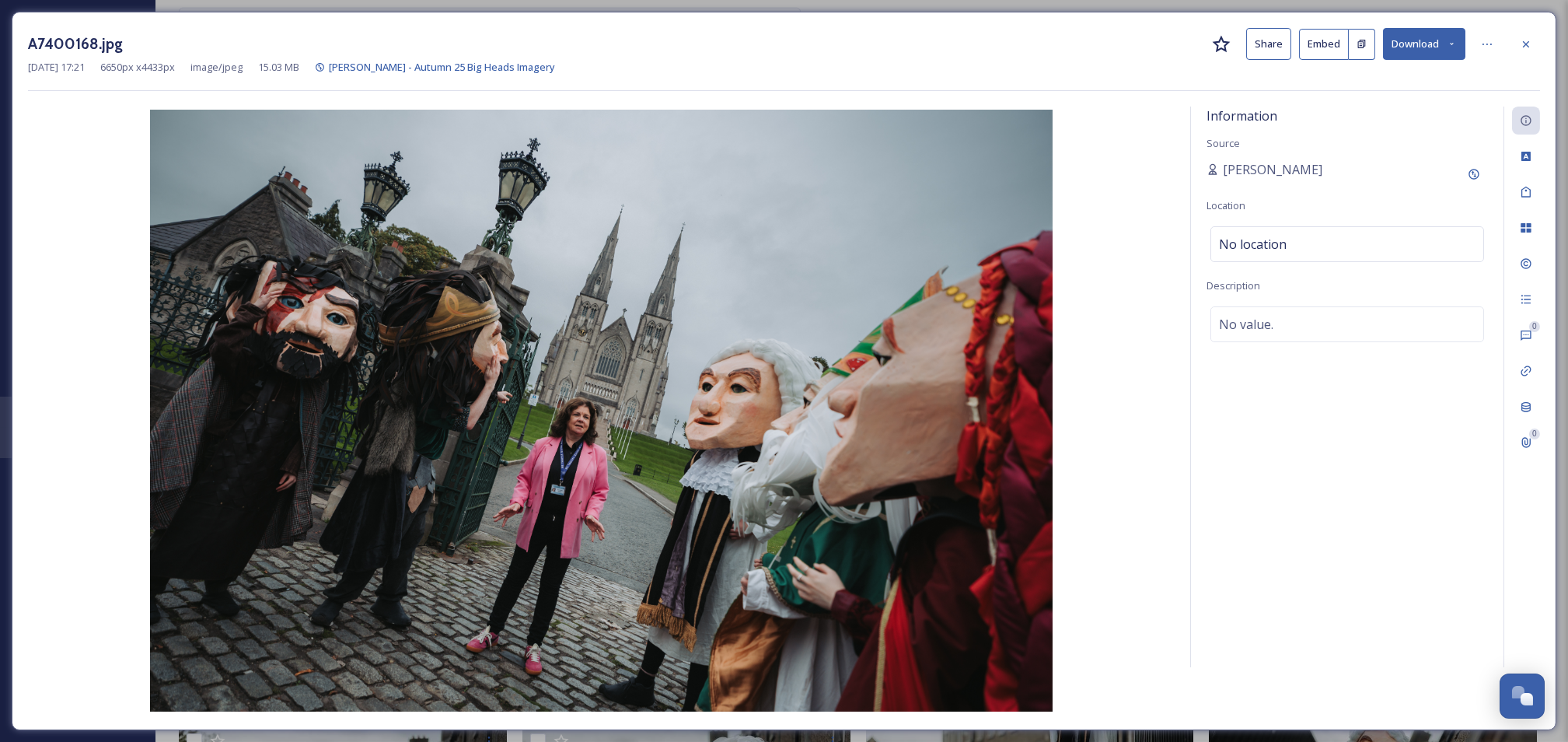
click at [1540, 48] on div "A7400168.jpg Share Embed Download [DATE] 17:21 6650 px x 4433 px image/jpeg 15.…" at bounding box center [783, 371] width 1545 height 719
click at [1531, 43] on icon at bounding box center [1526, 44] width 12 height 12
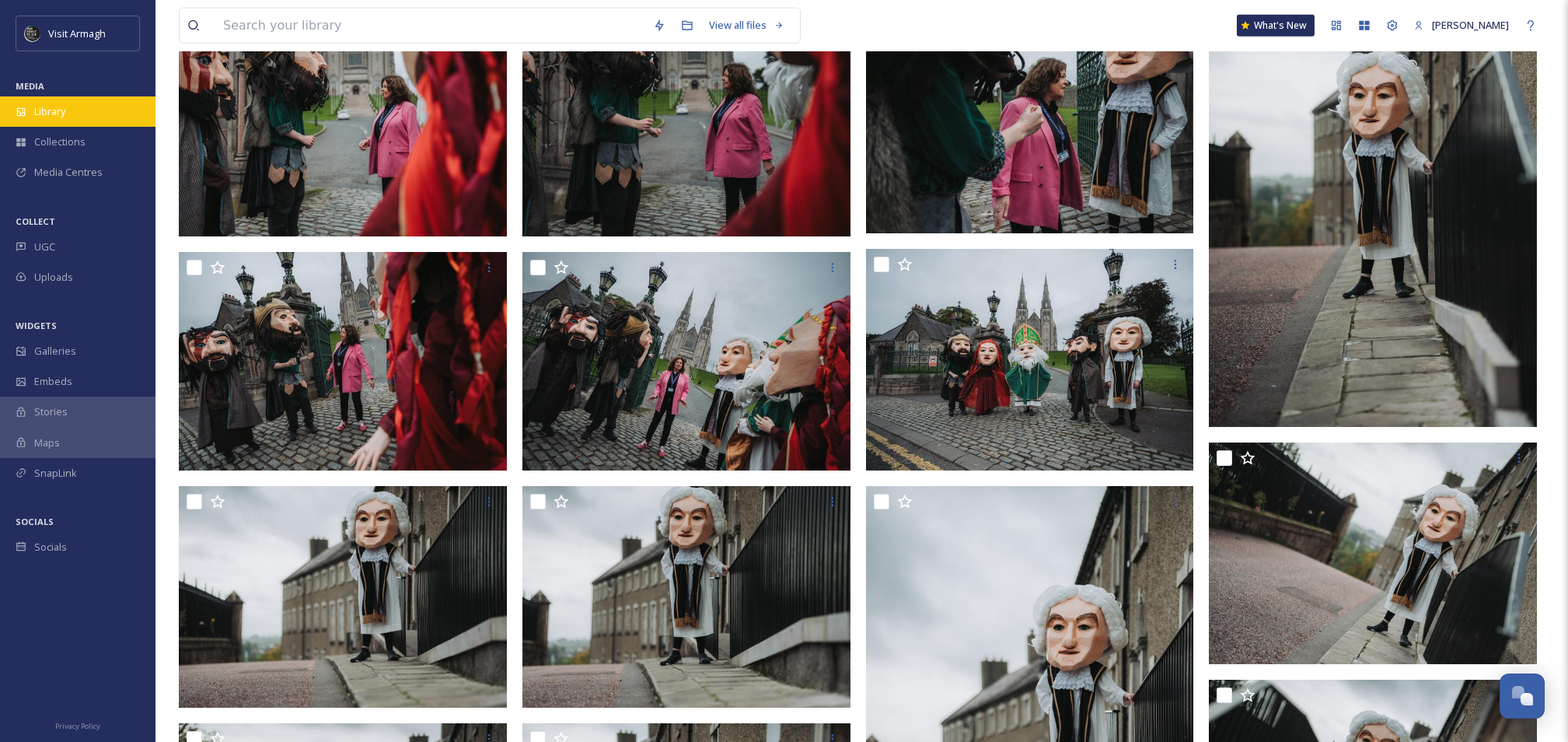
click at [61, 113] on span "Library" at bounding box center [49, 112] width 31 height 15
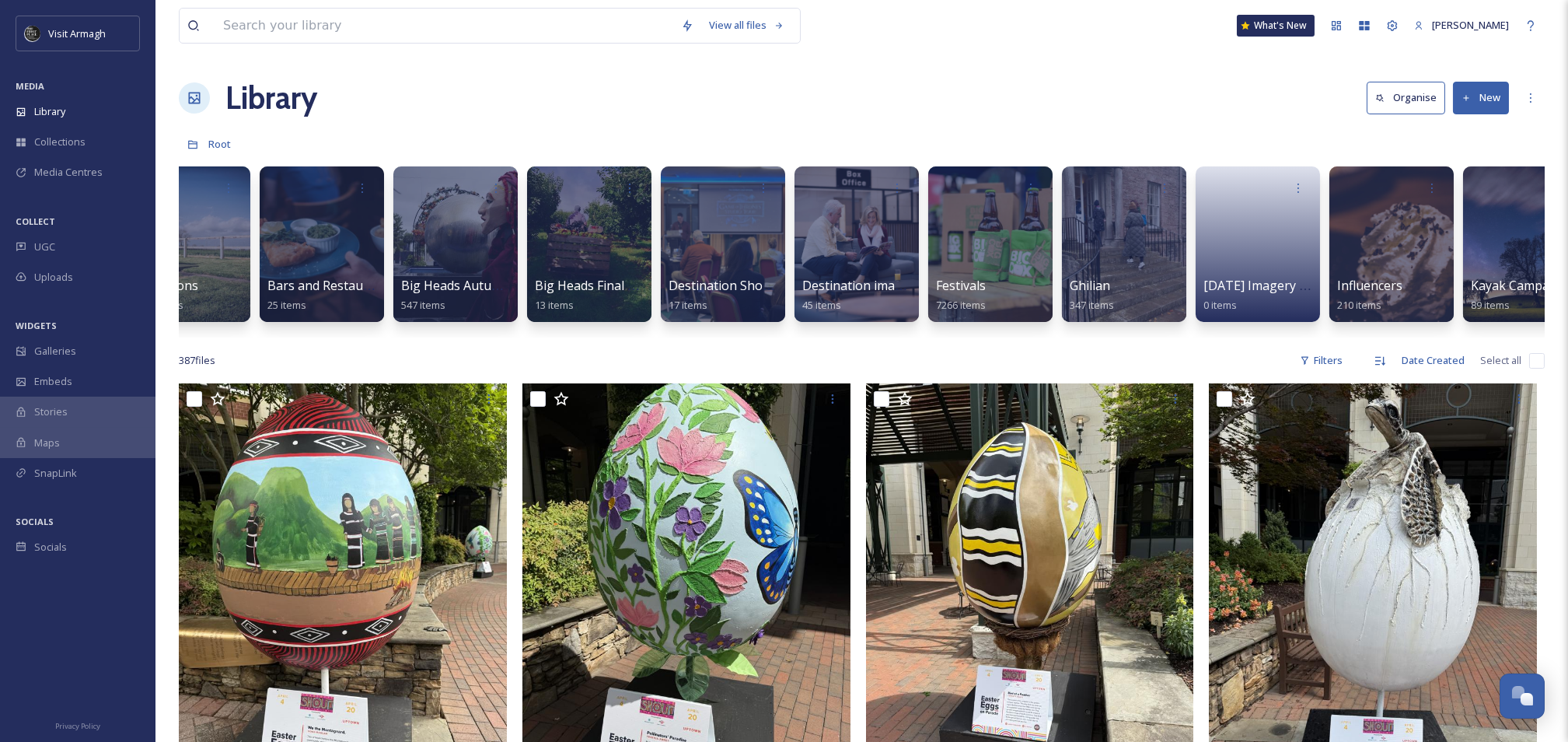
scroll to position [0, 400]
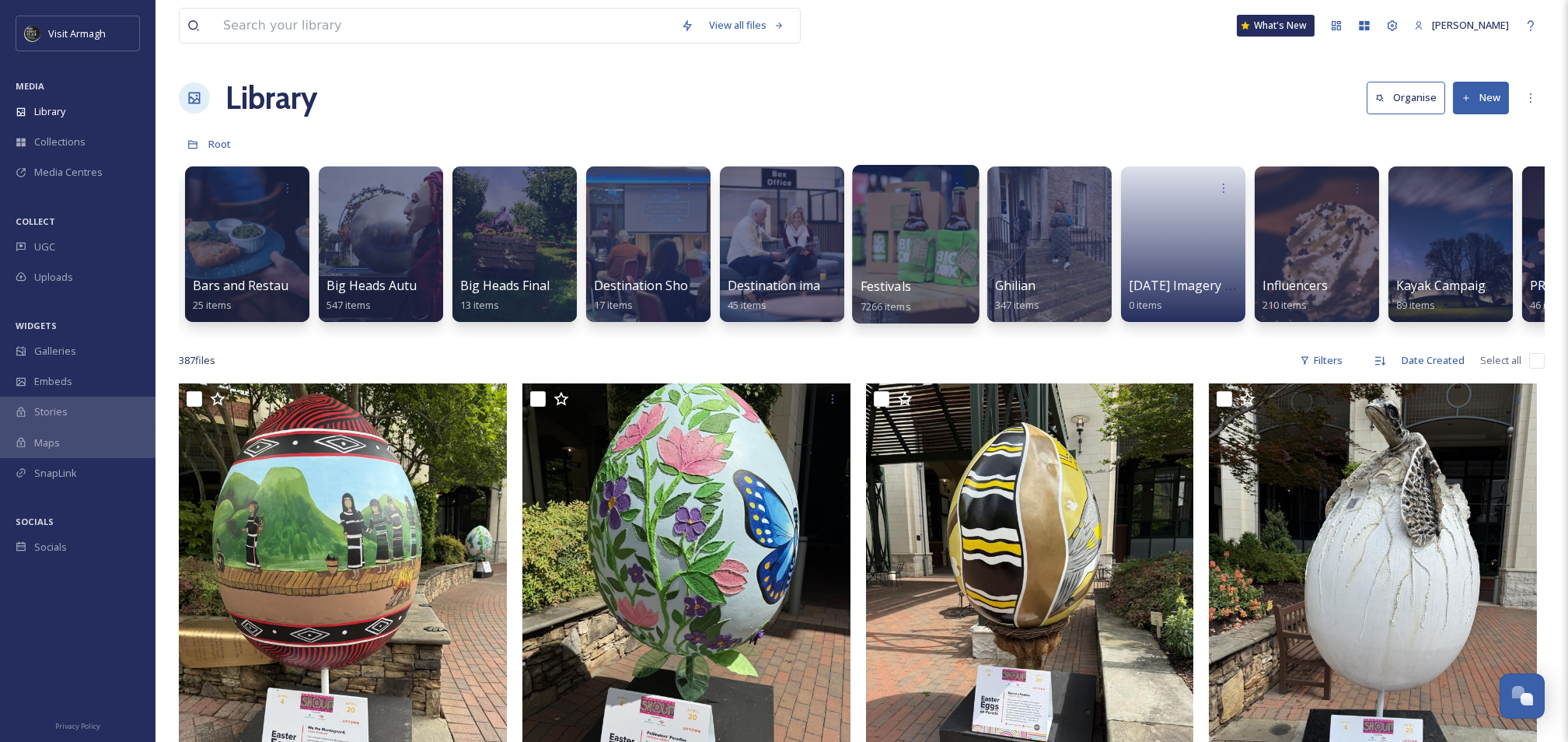
click at [894, 233] on div at bounding box center [915, 244] width 127 height 159
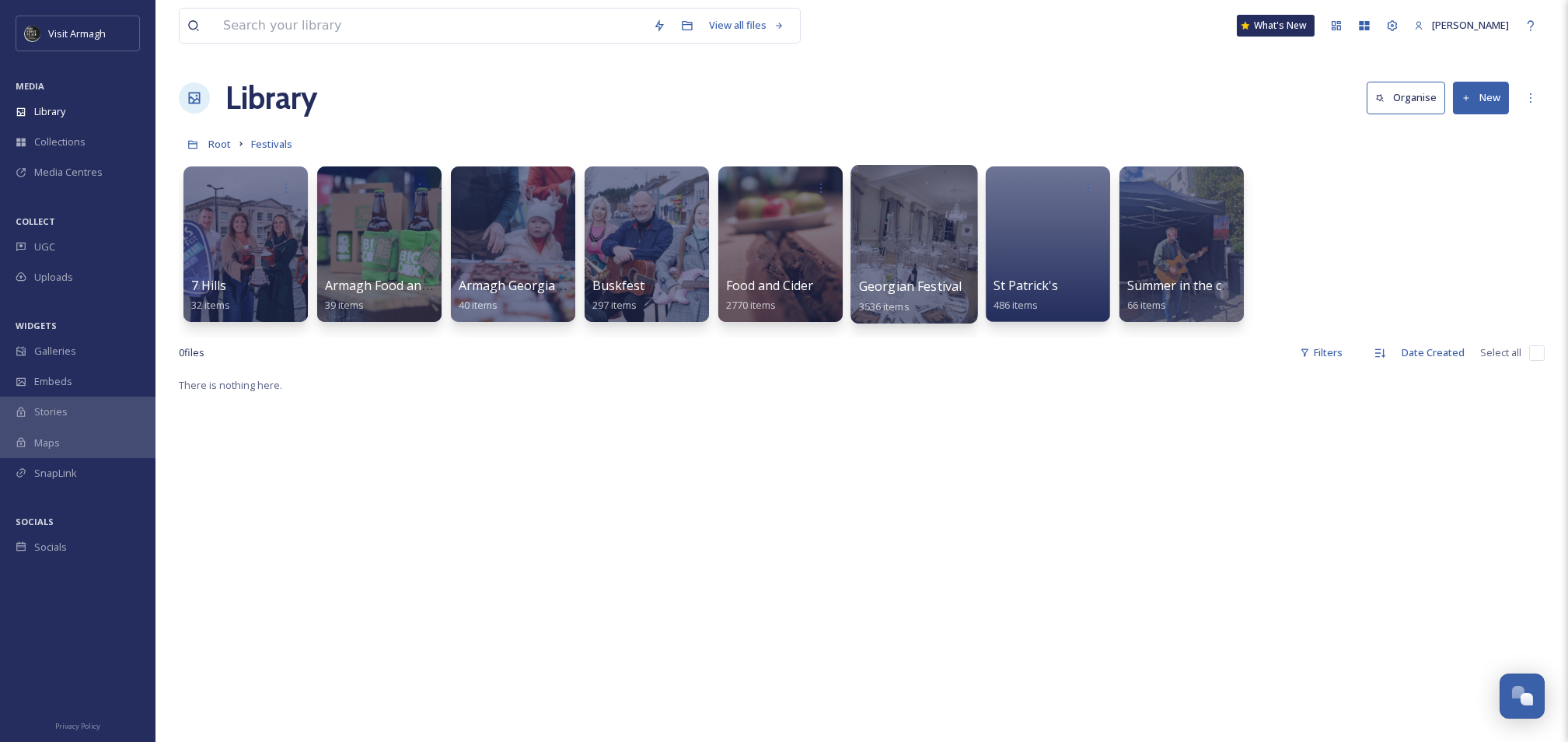
click at [897, 263] on div at bounding box center [913, 244] width 127 height 159
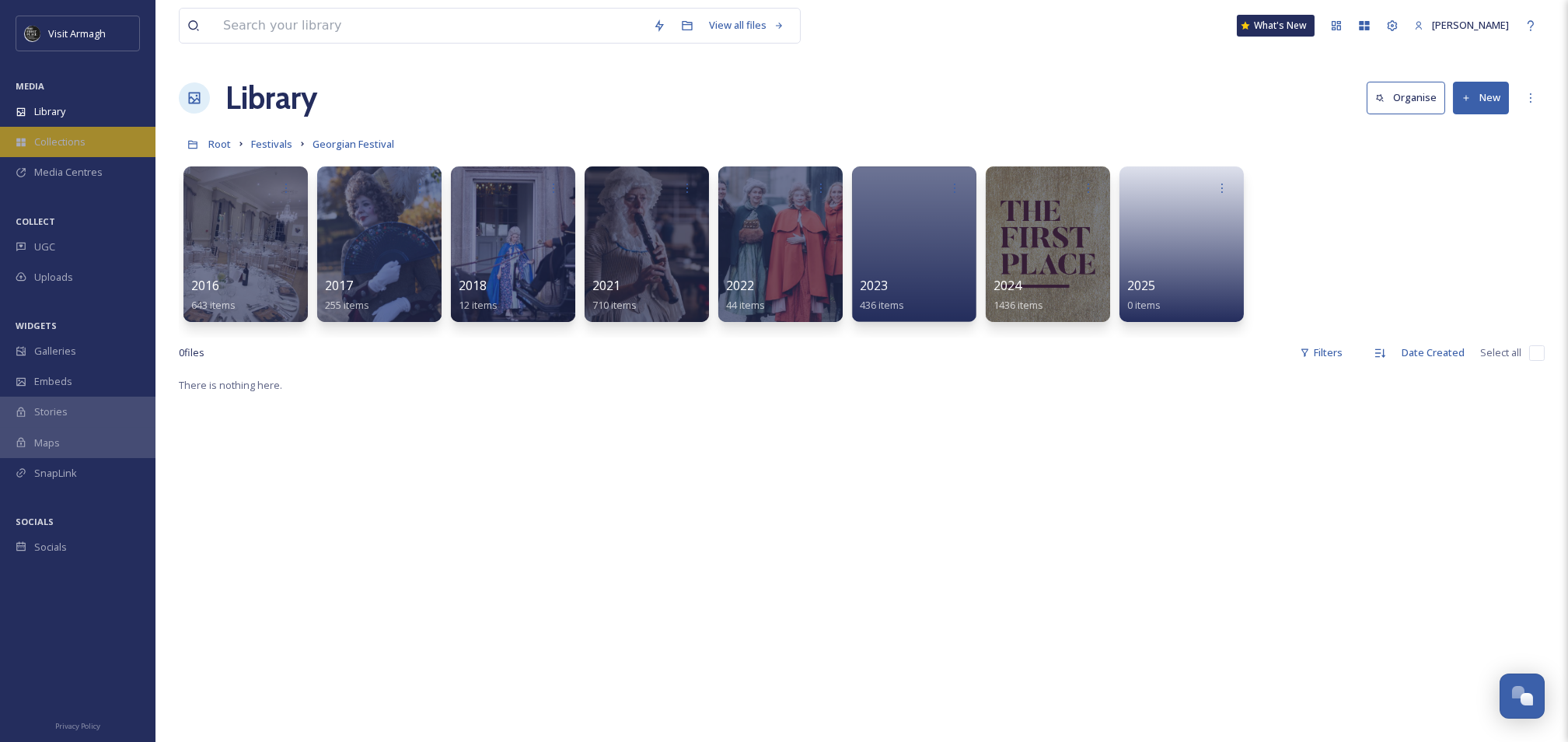
click at [62, 142] on span "Collections" at bounding box center [59, 142] width 52 height 15
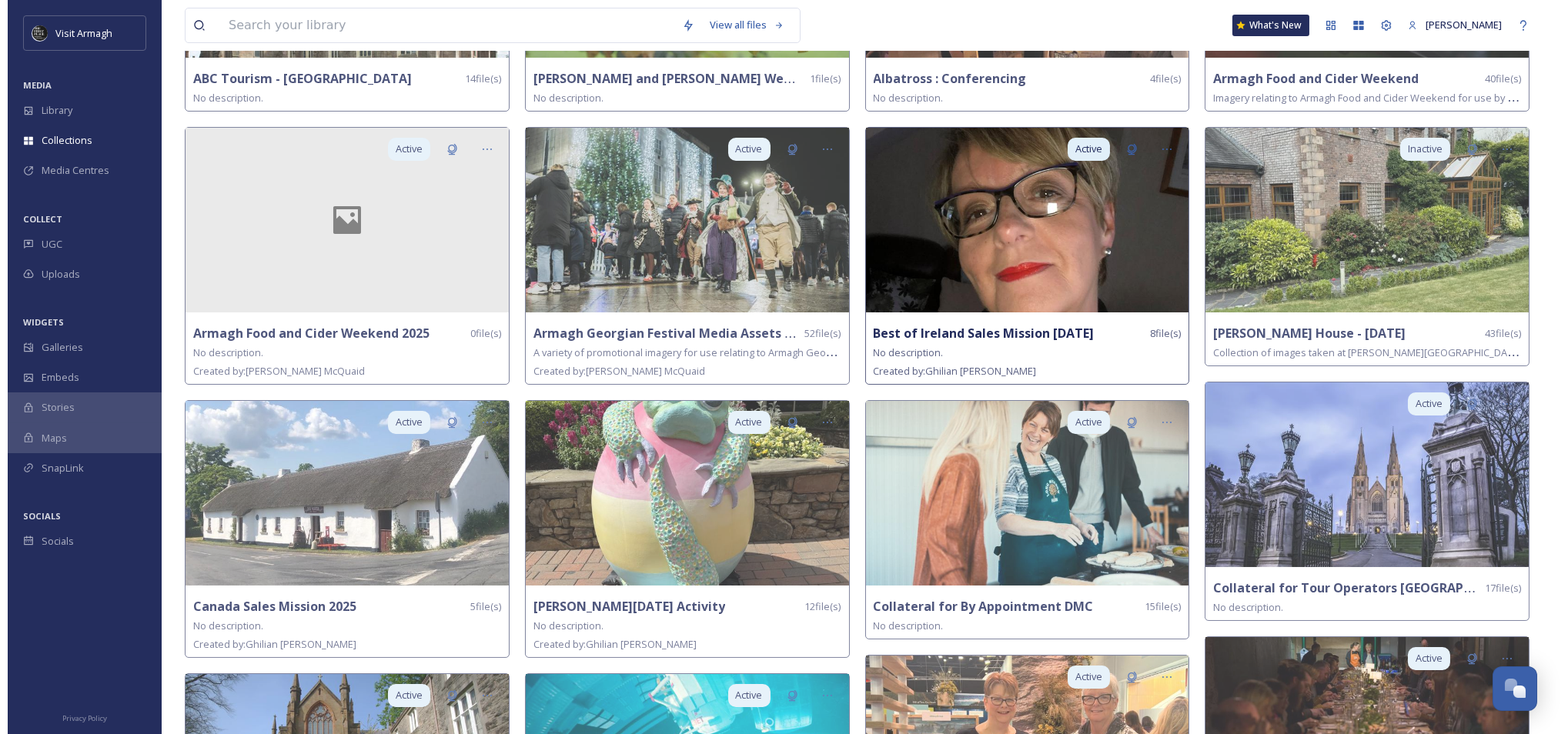
scroll to position [308, 0]
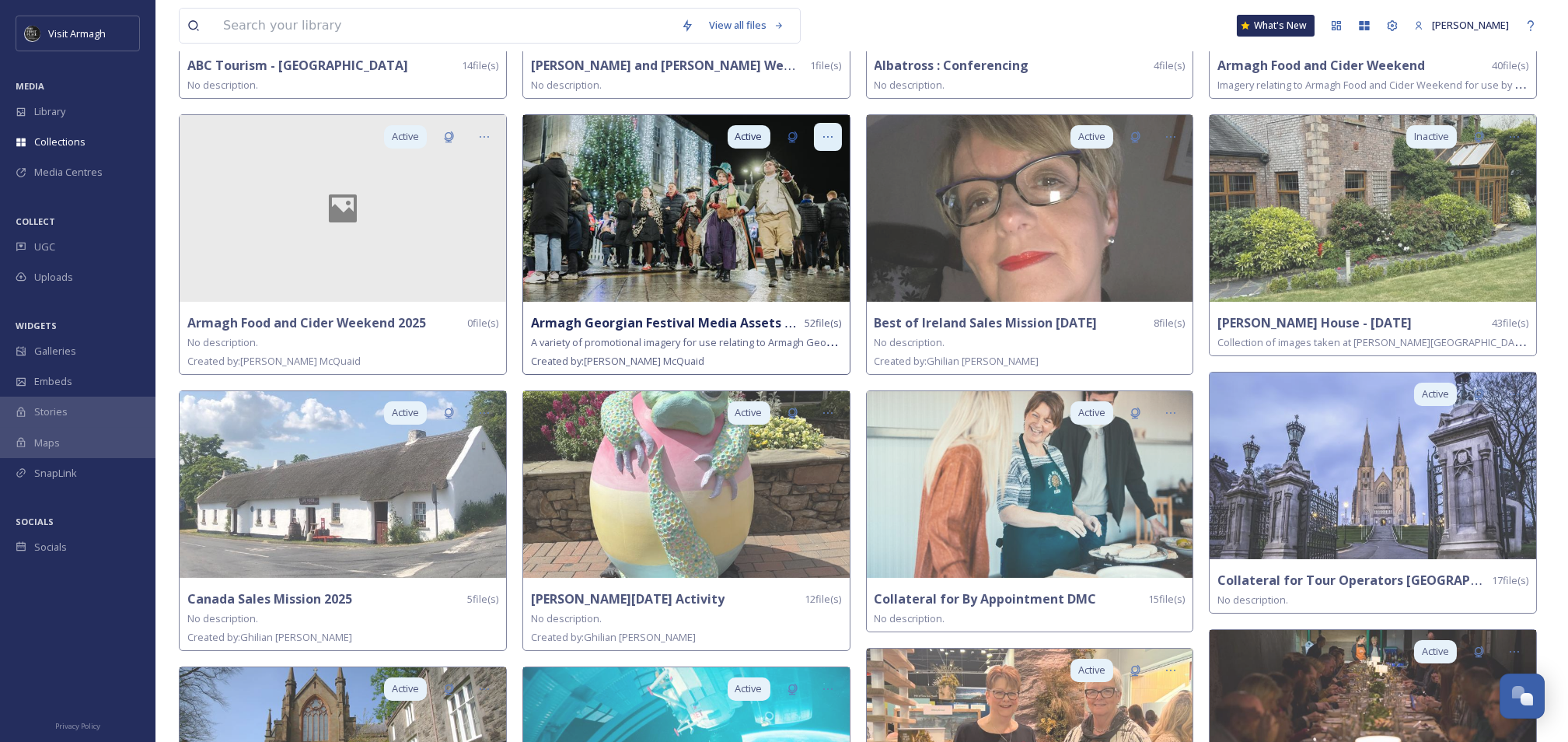
click at [825, 132] on icon at bounding box center [827, 136] width 12 height 12
click at [784, 203] on span "Share" at bounding box center [782, 201] width 28 height 15
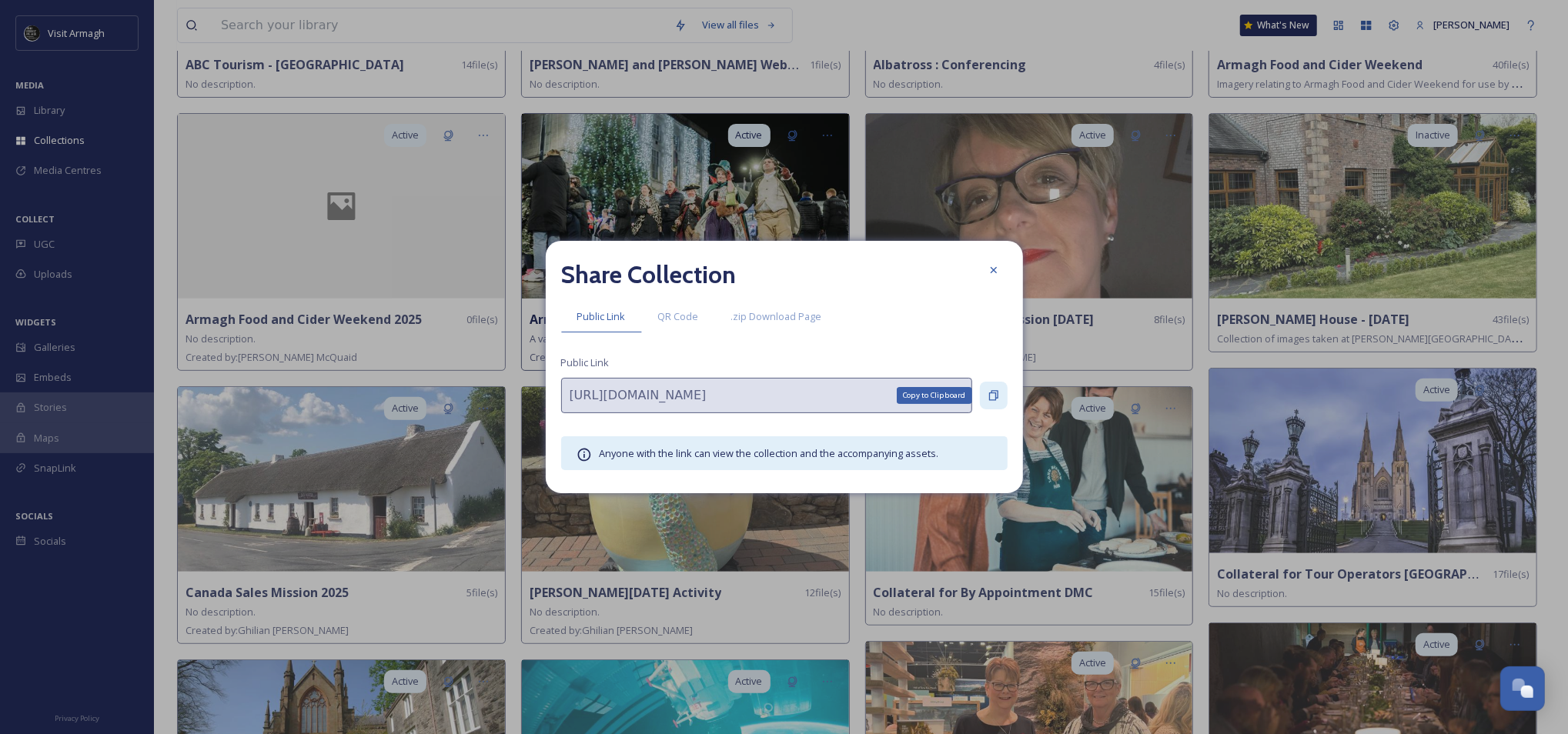
click at [992, 395] on icon at bounding box center [993, 394] width 12 height 12
click at [992, 272] on icon at bounding box center [993, 269] width 12 height 12
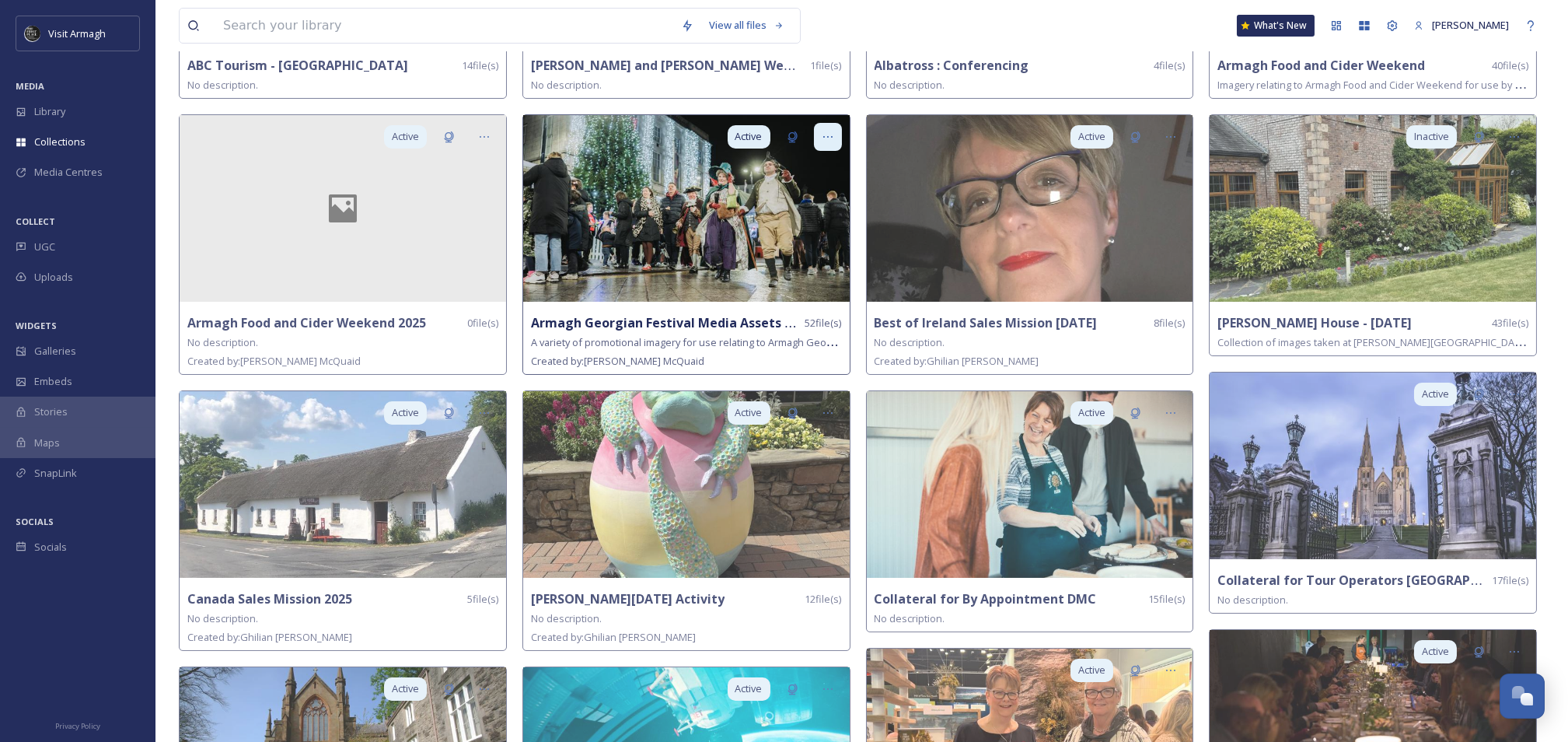
click at [830, 139] on icon at bounding box center [827, 136] width 12 height 12
click at [796, 201] on div "Share" at bounding box center [801, 201] width 81 height 30
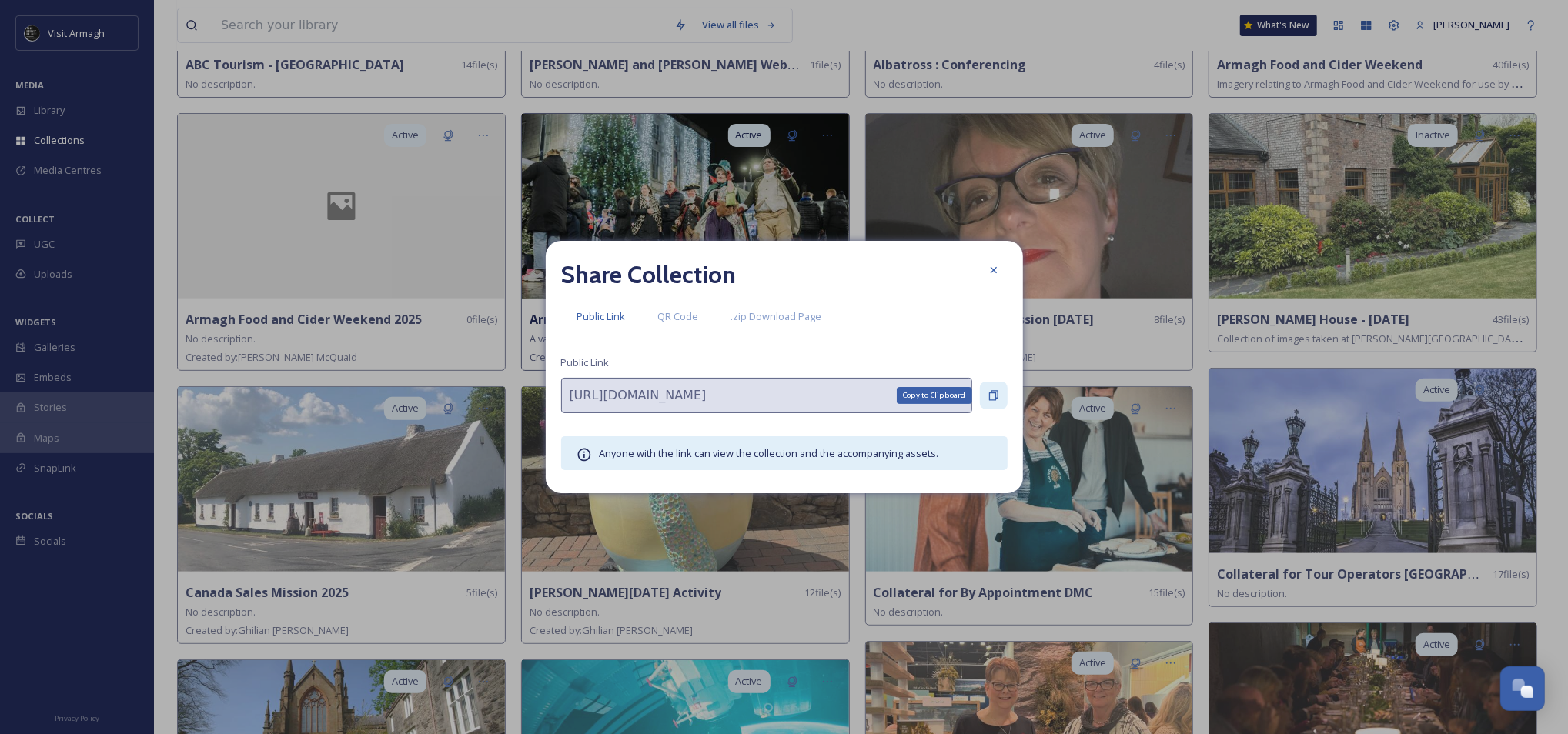
click at [988, 394] on icon at bounding box center [993, 394] width 12 height 12
